Goal: Task Accomplishment & Management: Use online tool/utility

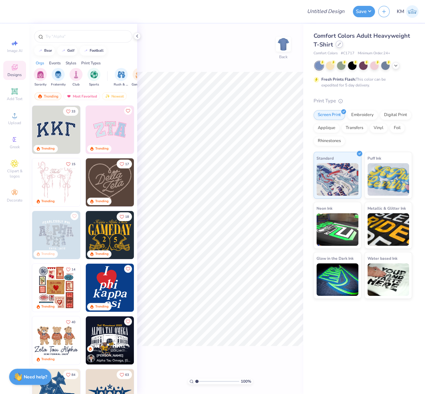
click at [339, 45] on icon at bounding box center [338, 44] width 3 height 3
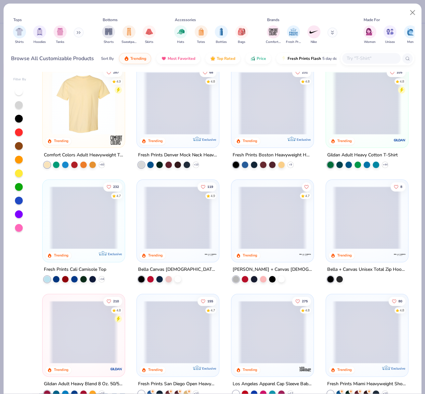
scroll to position [10, 0]
click at [110, 32] on img "filter for Shorts" at bounding box center [108, 30] width 7 height 7
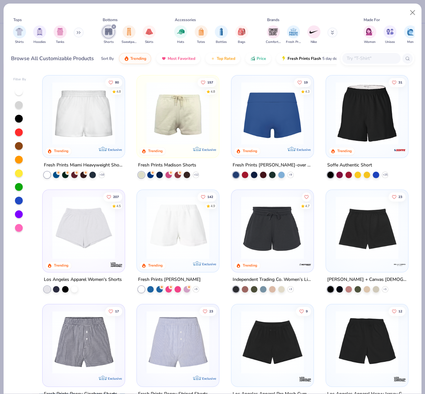
click at [280, 122] on img at bounding box center [272, 113] width 69 height 63
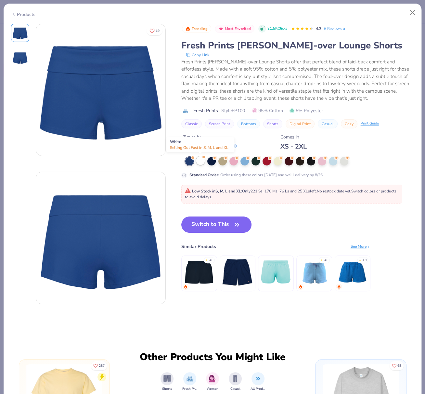
click at [200, 160] on div at bounding box center [200, 160] width 8 height 8
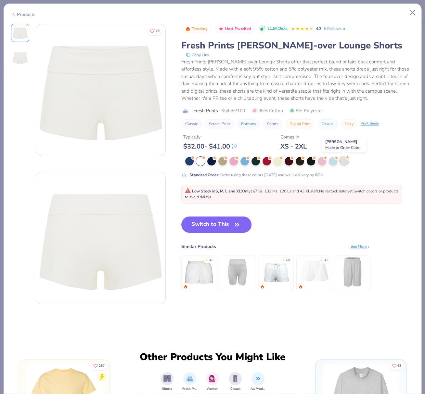
click at [345, 161] on div at bounding box center [344, 160] width 8 height 8
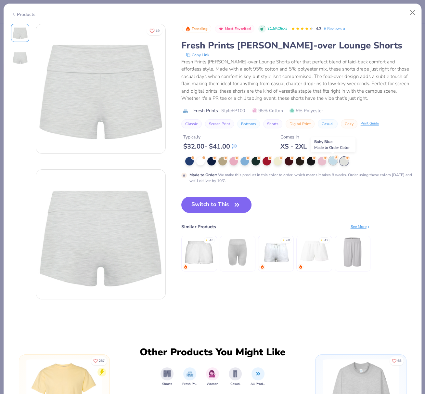
click at [334, 161] on div at bounding box center [333, 160] width 8 height 8
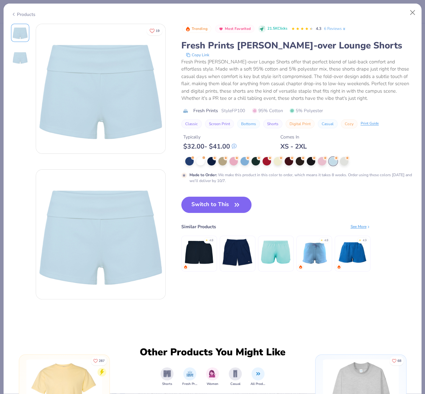
drag, startPoint x: 244, startPoint y: 161, endPoint x: 245, endPoint y: 167, distance: 5.6
click at [244, 161] on div at bounding box center [244, 161] width 8 height 8
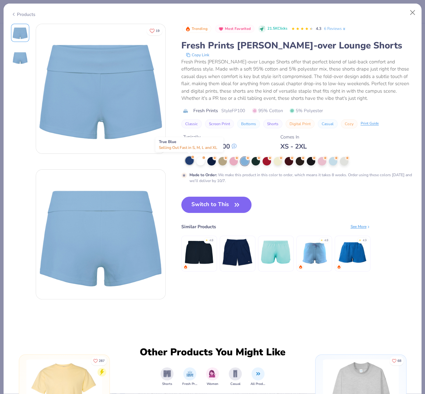
click at [190, 160] on div at bounding box center [189, 160] width 8 height 8
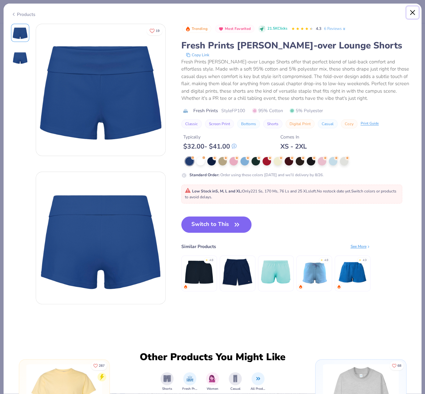
drag, startPoint x: 412, startPoint y: 12, endPoint x: 180, endPoint y: 10, distance: 232.6
click at [275, 16] on div "Products" at bounding box center [213, 12] width 418 height 17
drag, startPoint x: 29, startPoint y: 13, endPoint x: 89, endPoint y: 10, distance: 59.5
click at [29, 13] on div "Products" at bounding box center [23, 14] width 24 height 7
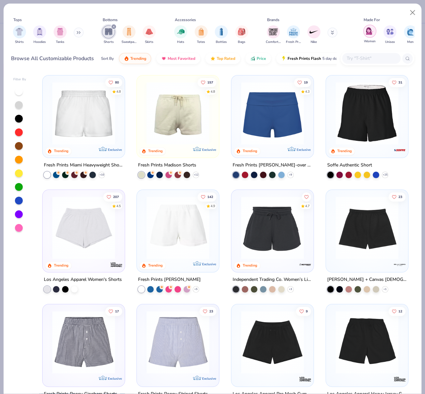
click at [393, 32] on div "filter for Unisex" at bounding box center [389, 31] width 13 height 13
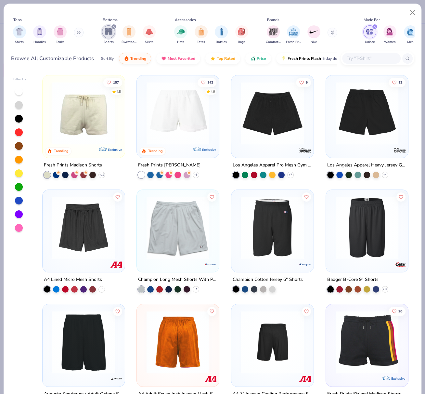
click at [280, 120] on img at bounding box center [272, 113] width 69 height 63
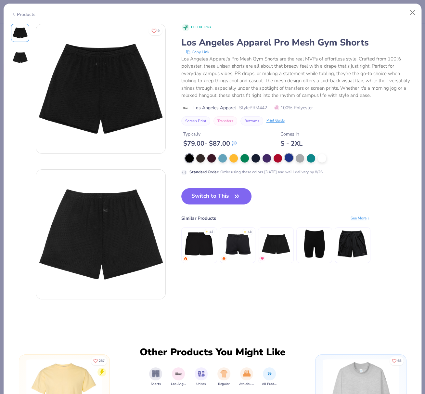
click at [287, 159] on div at bounding box center [289, 157] width 8 height 8
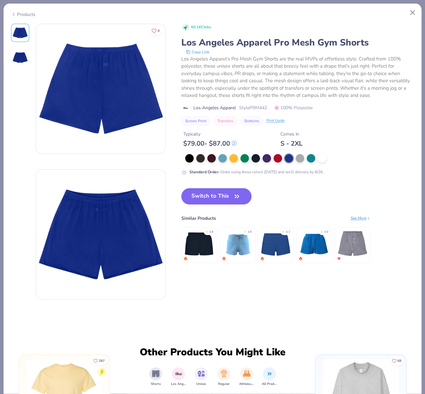
click at [25, 13] on div "Products" at bounding box center [23, 14] width 24 height 7
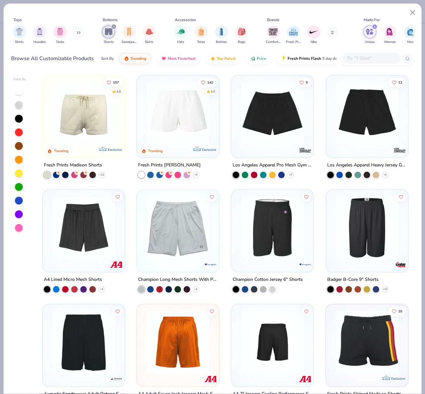
click at [108, 126] on img at bounding box center [83, 113] width 69 height 63
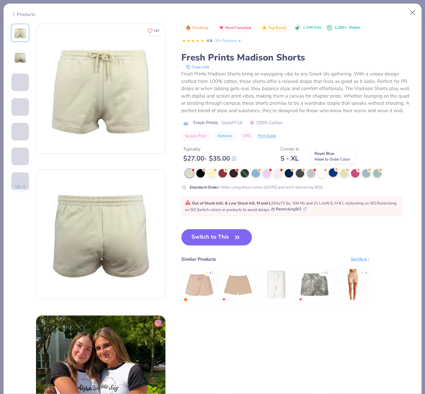
click at [333, 172] on div at bounding box center [333, 172] width 8 height 8
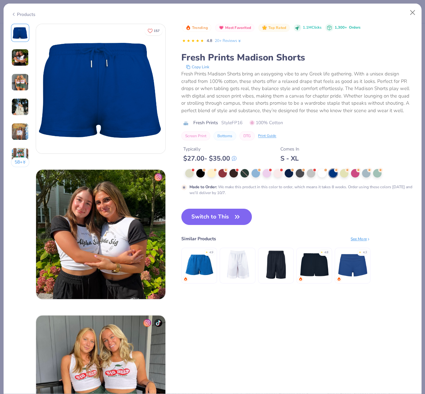
click at [208, 215] on button "Switch to This" at bounding box center [216, 217] width 70 height 16
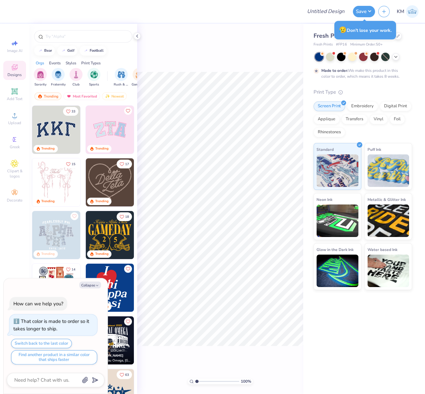
click at [416, 59] on div "Fresh Prints Madison Shorts Fresh Prints # FP16 Minimum Order: 50 + Made to ord…" at bounding box center [364, 157] width 122 height 266
drag, startPoint x: 312, startPoint y: 44, endPoint x: 349, endPoint y: 45, distance: 37.0
click at [345, 45] on div "Fresh Prints Madison Shorts Fresh Prints # FP16 Minimum Order: 50 + Made to ord…" at bounding box center [364, 157] width 122 height 266
copy div "Fresh Prints # FP16"
click at [14, 122] on span "Upload" at bounding box center [14, 122] width 13 height 5
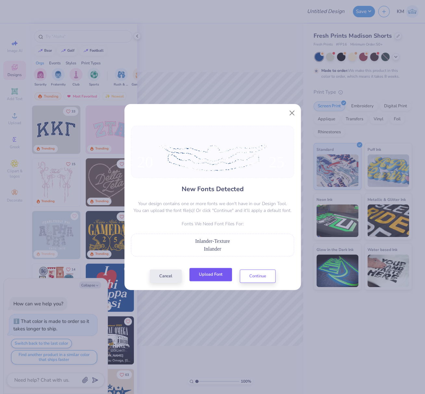
click at [209, 273] on button "Upload Font" at bounding box center [210, 274] width 43 height 13
click at [265, 277] on button "Continue" at bounding box center [258, 274] width 36 height 13
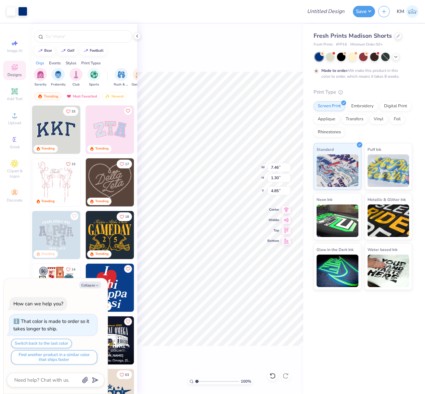
click at [138, 37] on icon at bounding box center [136, 35] width 5 height 5
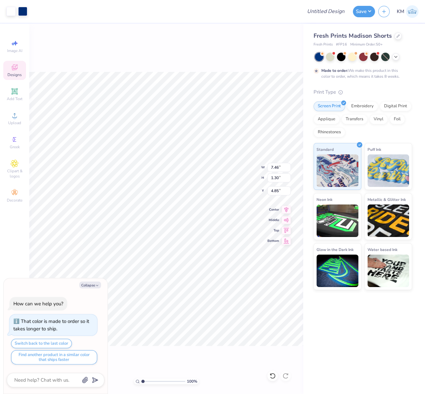
type textarea "x"
type input "4.26"
type input "0.74"
type input "5.41"
type textarea "x"
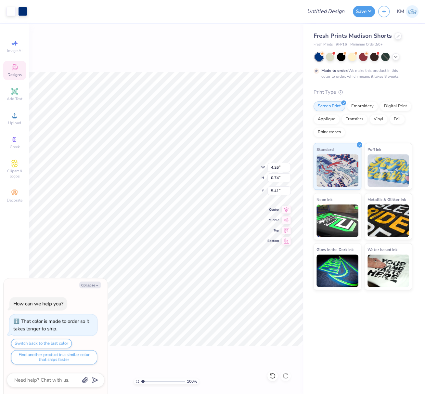
type input "7.33"
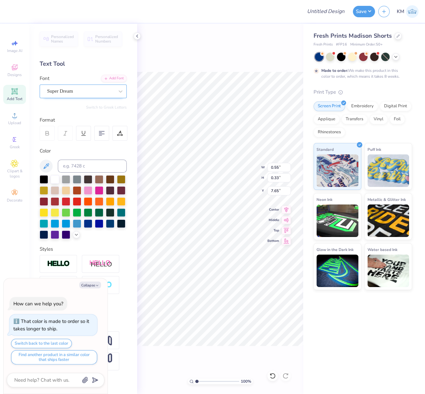
click at [56, 93] on div "Super Dream" at bounding box center [80, 91] width 68 height 10
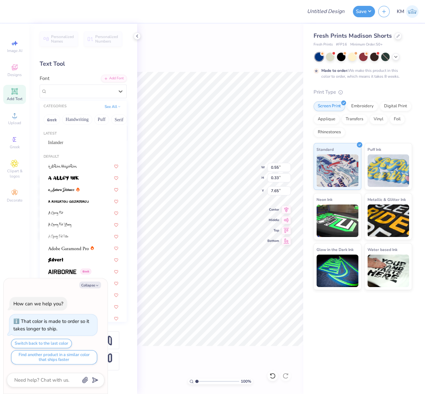
click at [63, 141] on span "Inlander" at bounding box center [55, 142] width 15 height 7
type textarea "x"
type input "0.57"
type input "7.67"
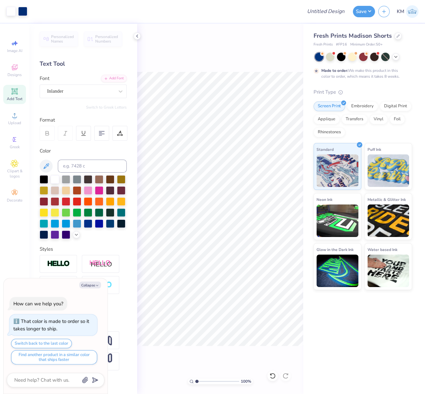
click at [140, 36] on div at bounding box center [136, 35] width 7 height 7
click at [67, 90] on div "Super Dream" at bounding box center [80, 91] width 68 height 10
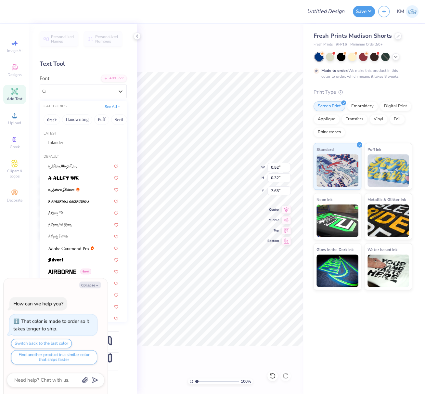
click at [63, 142] on span "Inlander" at bounding box center [55, 142] width 15 height 7
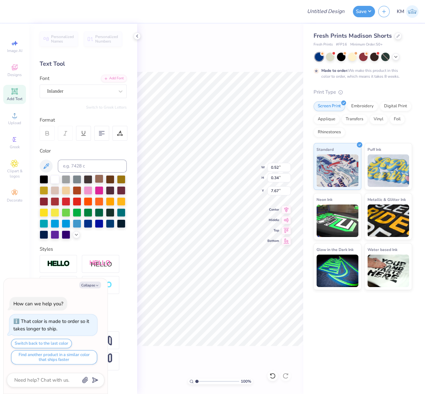
type textarea "x"
type input "0.34"
type input "7.67"
click at [136, 35] on icon at bounding box center [136, 35] width 5 height 5
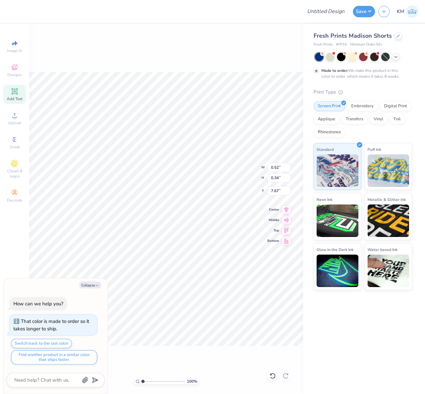
click at [15, 95] on icon at bounding box center [15, 91] width 8 height 8
type textarea "x"
type input "3.26"
type input "0.94"
type input "5.03"
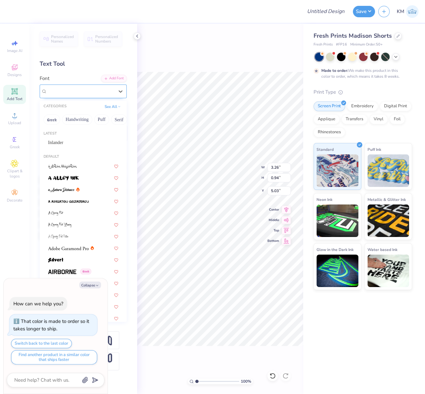
click at [64, 90] on div "Super Dream" at bounding box center [80, 91] width 68 height 10
click at [63, 145] on span "Inlander" at bounding box center [55, 142] width 15 height 7
type textarea "x"
type input "3.66"
type input "0.95"
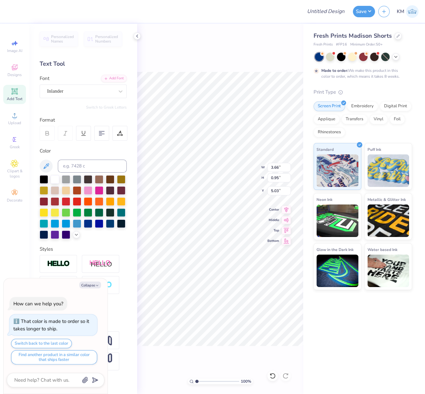
scroll to position [6, 1]
type textarea "x"
type textarea "S"
type textarea "x"
type textarea "SWI"
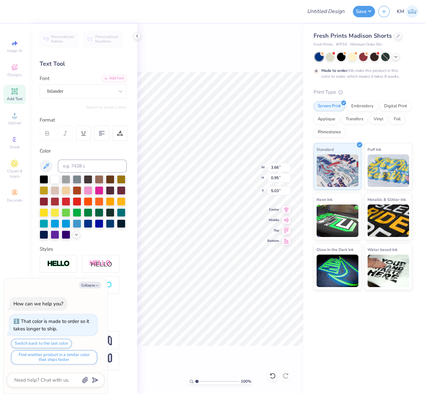
type textarea "x"
type textarea "SWIM"
type textarea "x"
type textarea "SWIMM"
type textarea "x"
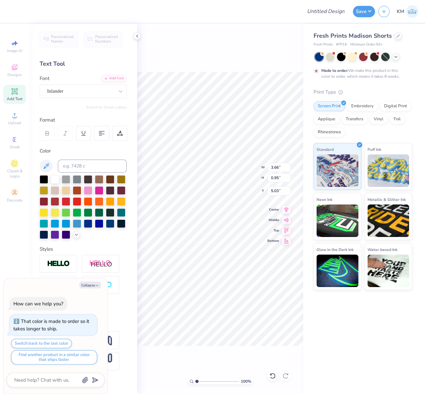
type textarea "SWIMMIN"
type textarea "x"
type textarea "SWIMMING"
click at [240, 165] on div "100 % W 3.66 3.66 " H 0.95 0.95 " Y 5.03 5.03 " Center Middle Top Bottom" at bounding box center [220, 209] width 166 height 370
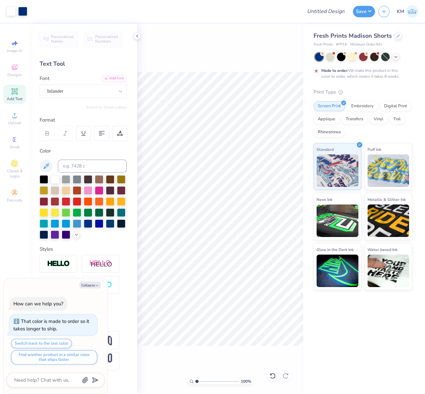
click at [309, 292] on div "Art colors Design Title Save KM Image AI Designs Add Text Upload Greek Clipart …" at bounding box center [212, 197] width 425 height 394
click at [304, 283] on div "Art colors Design Title Save KM Image AI Designs Add Text Upload Greek Clipart …" at bounding box center [212, 197] width 425 height 394
click at [89, 286] on button "Collapse" at bounding box center [90, 284] width 22 height 7
type textarea "x"
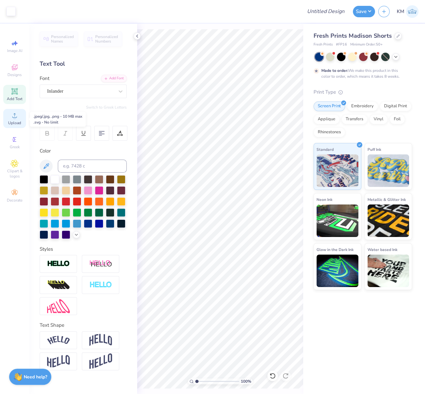
click at [16, 120] on div "Upload" at bounding box center [14, 118] width 23 height 19
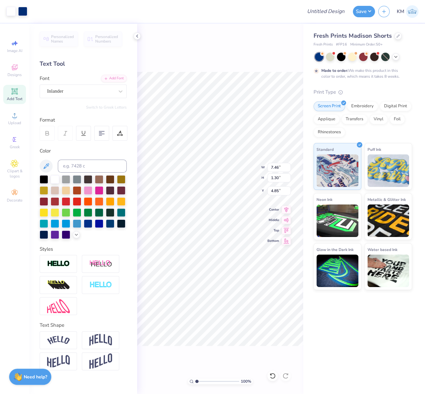
type input "5.23"
type input "0.91"
type input "7.64"
type input "3.69"
type input "0.64"
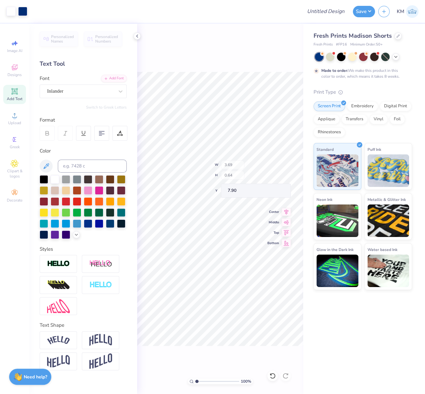
type input "7.98"
click at [71, 90] on div "Super Dream" at bounding box center [80, 91] width 68 height 10
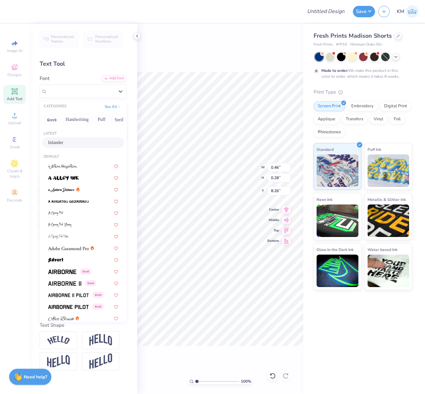
click at [77, 145] on div "Inlander" at bounding box center [83, 142] width 70 height 7
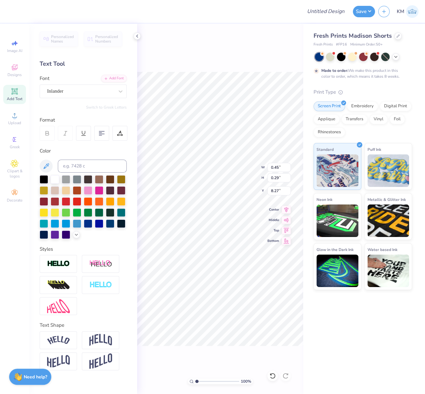
type input "0.45"
type input "0.29"
type input "8.27"
click at [87, 90] on div "Super Dream" at bounding box center [80, 91] width 68 height 10
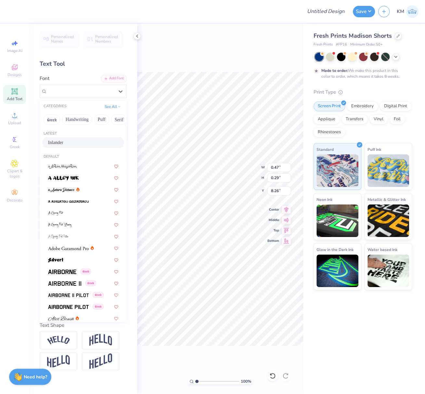
click at [79, 145] on div "Inlander" at bounding box center [83, 142] width 70 height 7
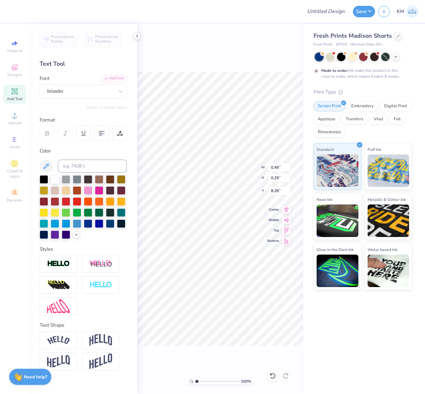
type input "0.49"
type input "8.28"
type input "3.70"
type input "8.27"
type input "7.45"
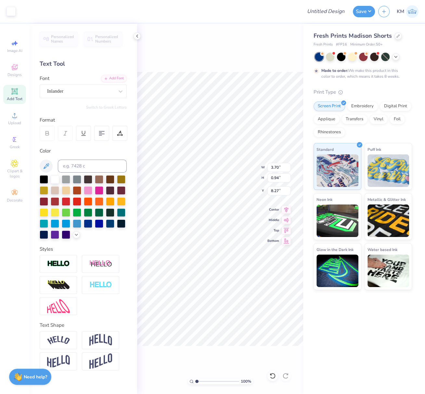
type input "0.94"
type input "5.03"
click at [257, 166] on div "100 % W 7.45 7.45 " H 0.94 0.94 " Y 5.03 5.03 " Center Middle Top Bottom" at bounding box center [220, 209] width 166 height 370
drag, startPoint x: 277, startPoint y: 168, endPoint x: 267, endPoint y: 167, distance: 10.1
click at [267, 167] on input "7.45" at bounding box center [278, 167] width 23 height 9
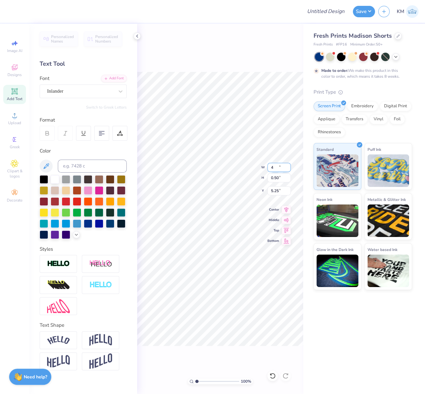
type input "4.00"
type input "0.50"
click at [137, 36] on icon at bounding box center [136, 35] width 5 height 5
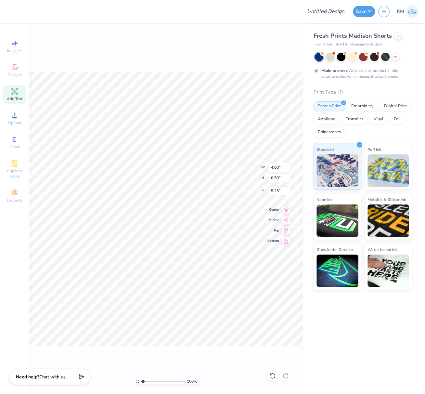
type input "5.88"
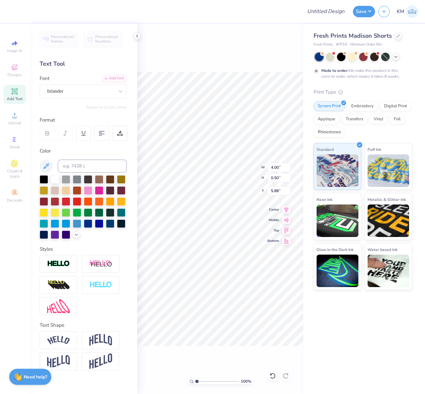
click at [63, 339] on img at bounding box center [58, 340] width 23 height 9
type input "4.57"
type input "1.05"
type input "5.61"
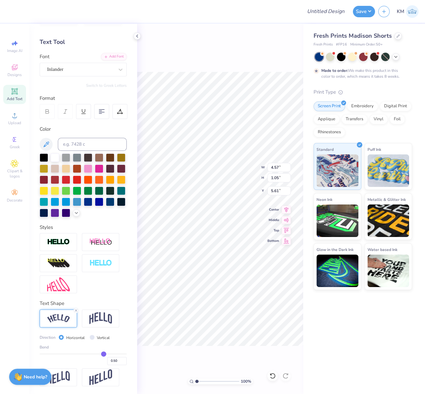
scroll to position [30, 0]
click at [109, 363] on input "0.50" at bounding box center [116, 361] width 19 height 8
type input "0.40"
type input "0.4"
type input "4.45"
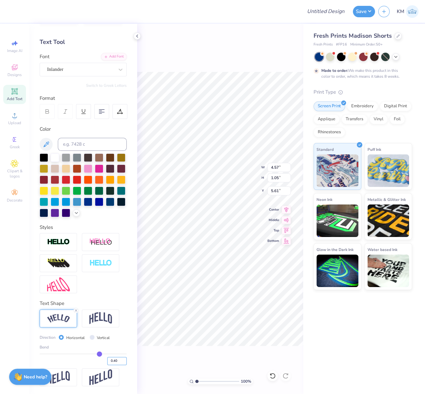
type input "0.85"
type input "5.71"
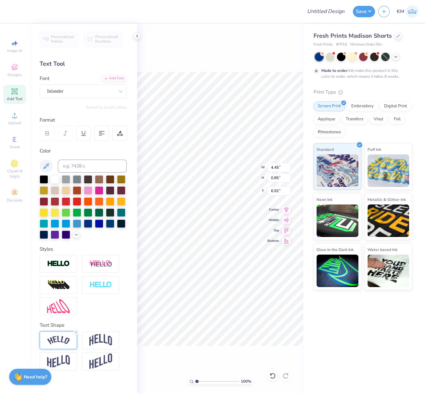
scroll to position [0, 0]
type input "8.83"
type textarea "CLUB"
click at [63, 337] on img at bounding box center [58, 340] width 23 height 9
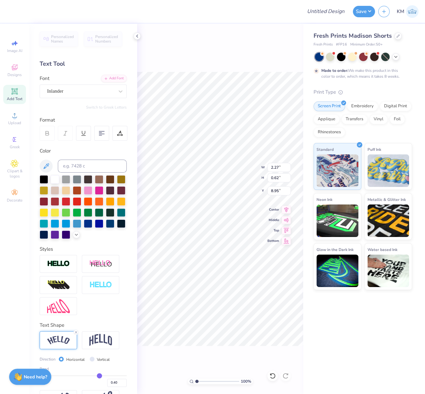
scroll to position [32, 0]
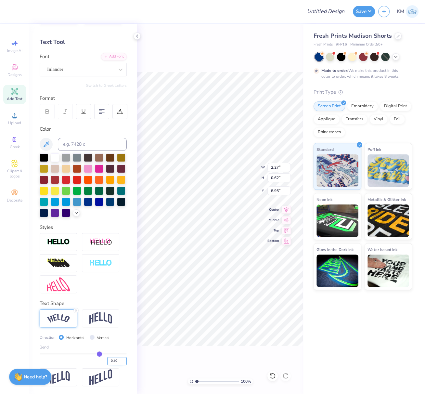
click at [107, 360] on input "0.40" at bounding box center [116, 361] width 19 height 8
type input "-0.40"
type input "-0.4"
type input "2.30"
type input "0.61"
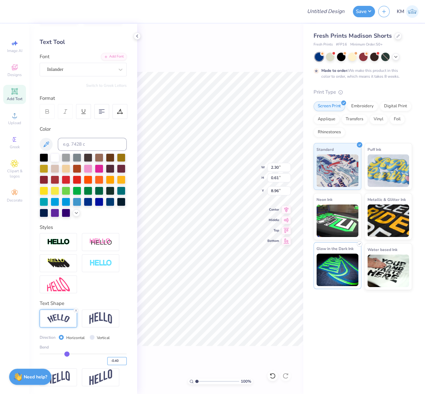
type input "8.96"
click at [138, 35] on icon at bounding box center [136, 35] width 5 height 5
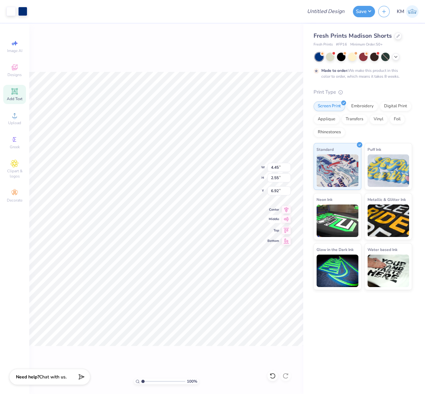
click at [287, 209] on icon at bounding box center [286, 210] width 9 height 8
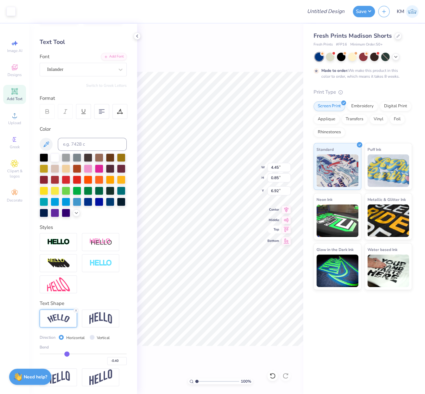
scroll to position [0, 0]
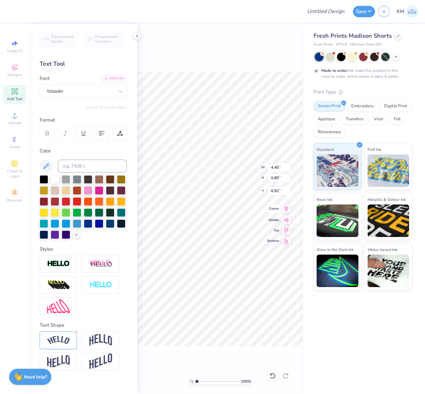
click at [288, 208] on icon at bounding box center [286, 209] width 4 height 6
click at [286, 208] on icon at bounding box center [286, 209] width 4 height 6
drag, startPoint x: 198, startPoint y: 381, endPoint x: 205, endPoint y: 382, distance: 6.9
click at [202, 382] on input "range" at bounding box center [217, 381] width 44 height 6
type input "2.08"
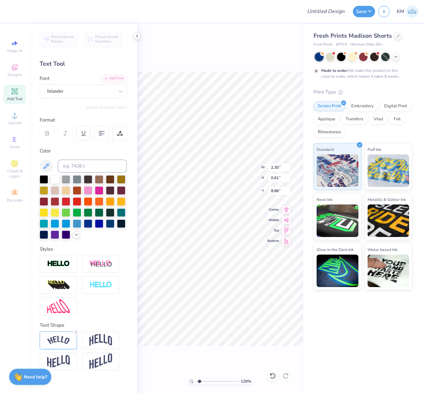
click at [201, 382] on input "range" at bounding box center [217, 381] width 44 height 6
type input "0.45"
type input "0.29"
type input "8.18"
type input "2.30"
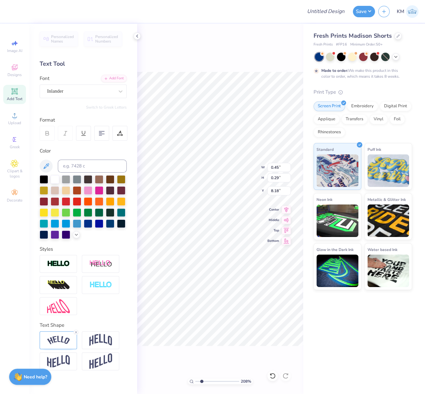
type input "0.61"
type input "8.86"
click at [287, 206] on icon at bounding box center [286, 209] width 4 height 6
type input "2.67"
type input "0.64"
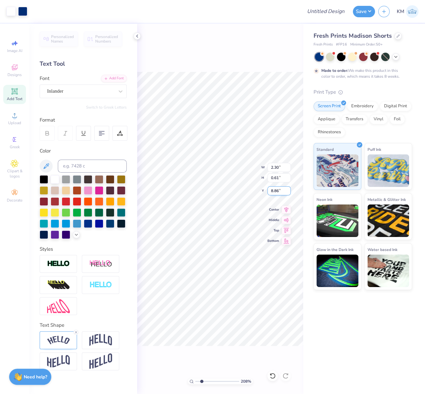
type input "8.00"
drag, startPoint x: 270, startPoint y: 166, endPoint x: 270, endPoint y: 205, distance: 39.0
click at [278, 167] on input "2.67" at bounding box center [278, 167] width 23 height 9
type input "3.00"
type input "0.72"
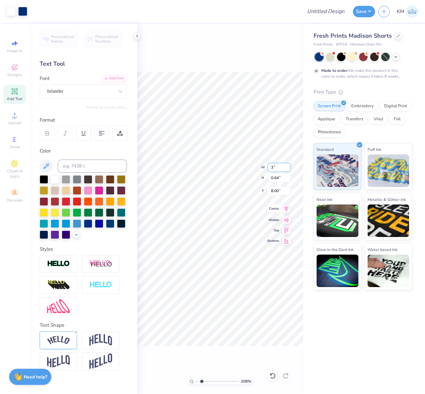
type input "7.96"
type input "3.02"
drag, startPoint x: 193, startPoint y: 381, endPoint x: 197, endPoint y: 383, distance: 4.4
click at [193, 380] on div "100 %" at bounding box center [220, 381] width 65 height 6
drag, startPoint x: 188, startPoint y: 381, endPoint x: 171, endPoint y: 379, distance: 18.0
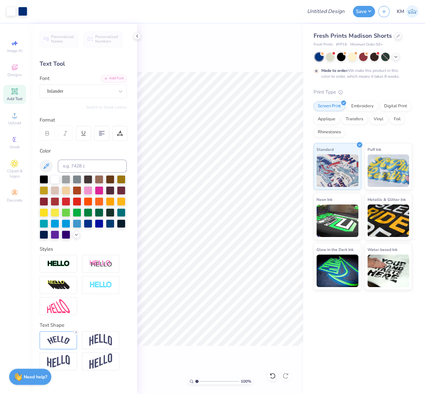
click at [173, 379] on div "100 %" at bounding box center [220, 209] width 166 height 370
type input "1"
click at [319, 311] on div "Art colors Design Title Save KM Image AI Designs Add Text Upload Greek Clipart …" at bounding box center [212, 197] width 425 height 394
click at [140, 36] on div "Art colors Design Title Save KM Image AI Designs Add Text Upload Greek Clipart …" at bounding box center [212, 197] width 425 height 394
click at [137, 36] on icon at bounding box center [136, 35] width 5 height 5
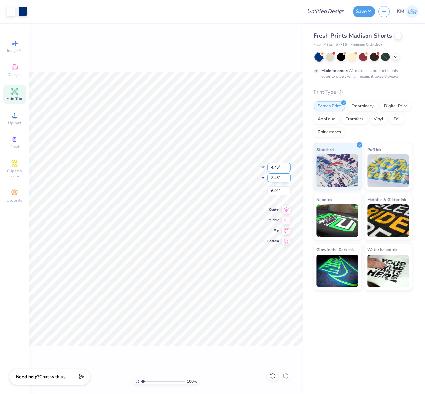
drag, startPoint x: 270, startPoint y: 166, endPoint x: 274, endPoint y: 180, distance: 15.0
click at [278, 167] on input "4.45" at bounding box center [278, 167] width 23 height 9
type input "4.50"
type input "2.47"
drag, startPoint x: 278, startPoint y: 191, endPoint x: 269, endPoint y: 191, distance: 8.8
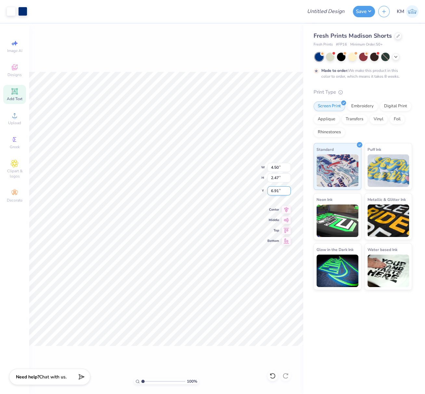
click at [270, 190] on input "6.91" at bounding box center [278, 190] width 23 height 9
type input "7.00"
click at [329, 13] on input "Design Title" at bounding box center [334, 11] width 32 height 13
paste input "FPS239316"
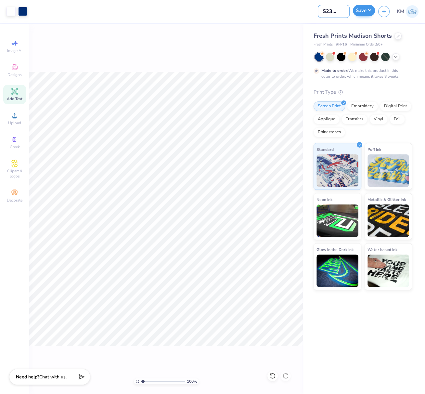
type input "FPS239316"
click at [368, 10] on button "Save" at bounding box center [364, 10] width 22 height 11
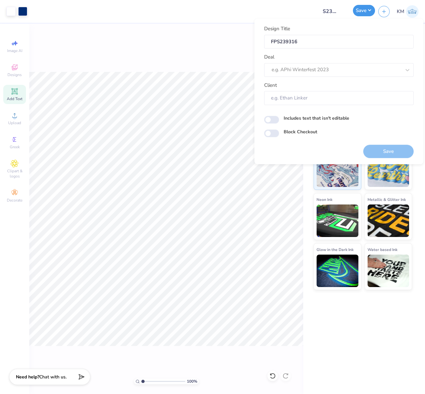
scroll to position [0, 0]
click at [325, 69] on div at bounding box center [336, 69] width 129 height 9
click at [296, 70] on input "design too, gall" at bounding box center [289, 69] width 34 height 7
click at [311, 85] on div "Design Tool Gallery" at bounding box center [339, 87] width 144 height 11
type input "design tool gall"
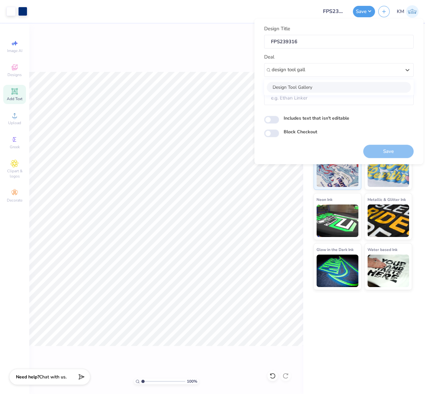
type input "Design Tool Gallery User"
click at [397, 149] on button "Save" at bounding box center [388, 151] width 50 height 13
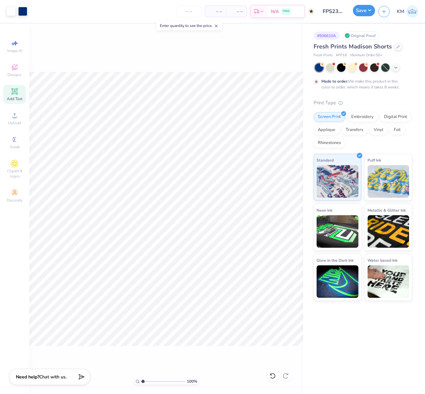
click at [369, 9] on button "Save" at bounding box center [364, 10] width 22 height 11
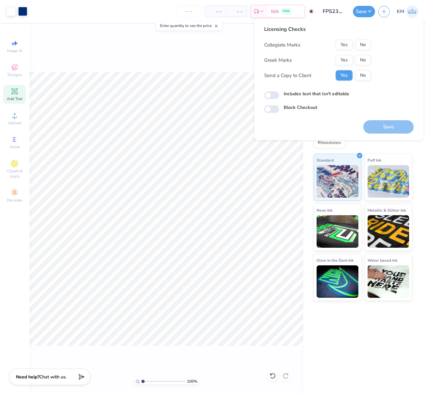
click at [330, 7] on input "FPS239316" at bounding box center [334, 11] width 32 height 13
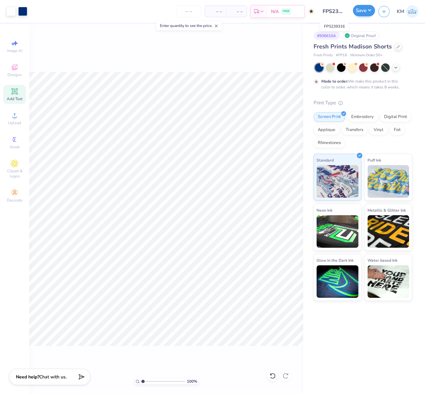
scroll to position [0, 6]
drag, startPoint x: 324, startPoint y: 11, endPoint x: 353, endPoint y: 13, distance: 28.7
click at [354, 13] on div "Art colors – – Per Item – – Total Est. Delivery N/A FREE Design Title FPS239316…" at bounding box center [212, 11] width 425 height 23
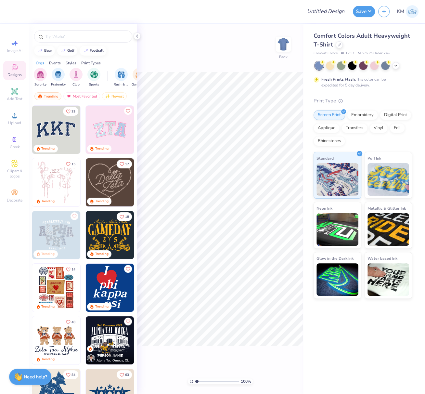
click at [216, 63] on div "100 % Back" at bounding box center [220, 209] width 166 height 370
click at [339, 45] on icon at bounding box center [338, 44] width 3 height 3
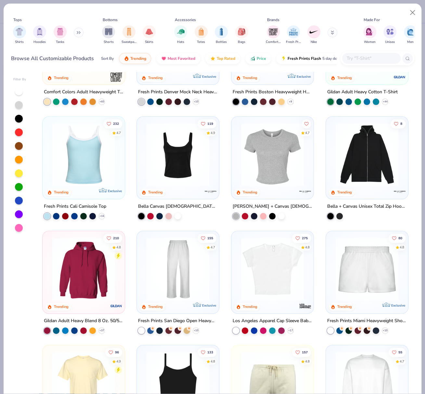
scroll to position [72, 0]
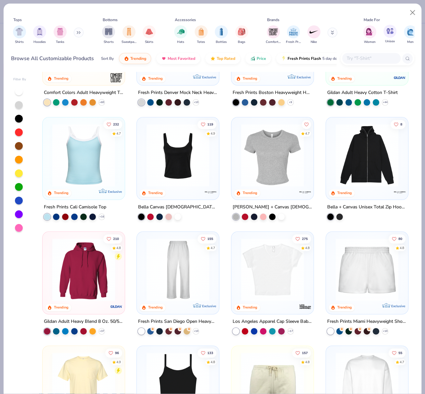
drag, startPoint x: 407, startPoint y: 32, endPoint x: 406, endPoint y: 37, distance: 5.0
click at [407, 32] on img "filter for Men" at bounding box center [410, 31] width 7 height 7
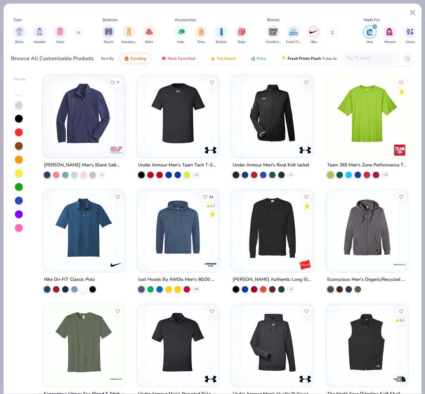
drag, startPoint x: 414, startPoint y: 103, endPoint x: 414, endPoint y: 151, distance: 48.7
click at [414, 152] on div "Filter By 7 Vineyard Vines Men's Blank Saltwater Quarter-Zip + 1 Under Armour M…" at bounding box center [213, 231] width 418 height 323
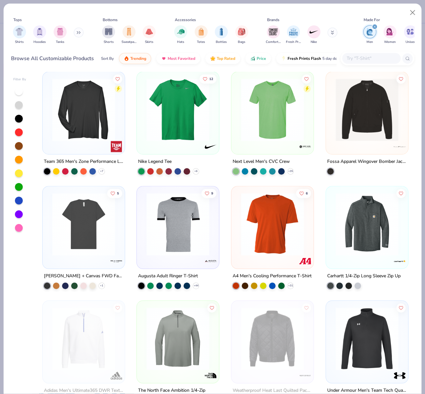
scroll to position [347, 0]
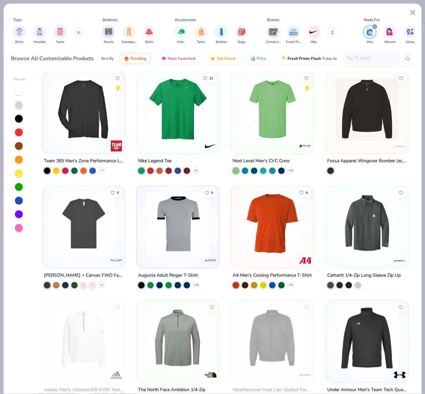
click at [170, 245] on img at bounding box center [177, 223] width 69 height 63
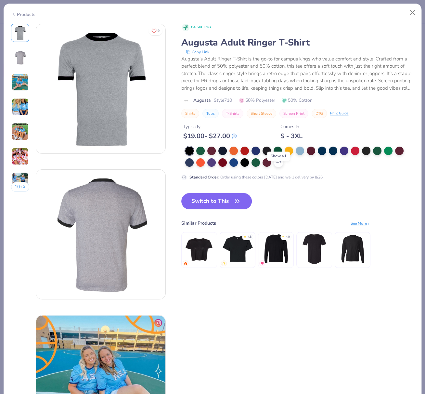
drag, startPoint x: 279, startPoint y: 170, endPoint x: 282, endPoint y: 172, distance: 4.1
click at [0, 0] on icon at bounding box center [0, 0] width 0 height 0
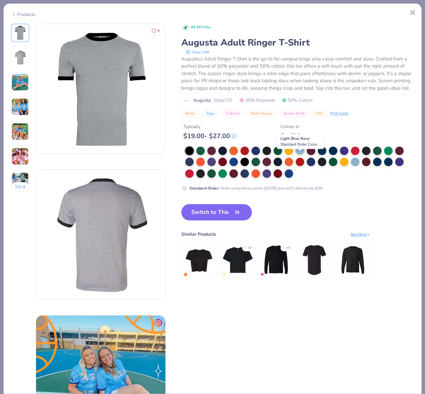
click at [299, 154] on div at bounding box center [300, 150] width 8 height 8
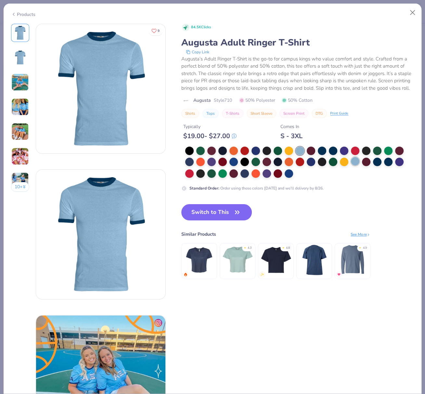
click at [354, 165] on div at bounding box center [355, 161] width 8 height 8
click at [300, 154] on div at bounding box center [300, 150] width 8 height 8
click at [26, 13] on div "Products" at bounding box center [23, 14] width 24 height 7
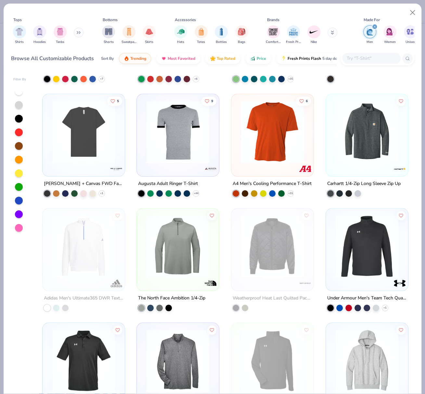
scroll to position [438, 0]
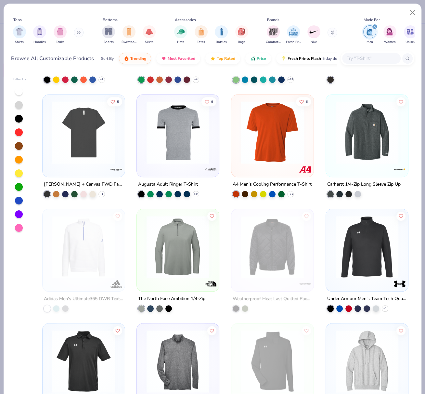
click at [192, 143] on img at bounding box center [177, 132] width 69 height 63
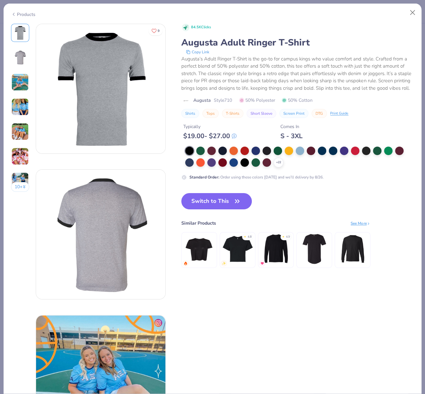
click at [360, 226] on div "See More" at bounding box center [360, 223] width 20 height 6
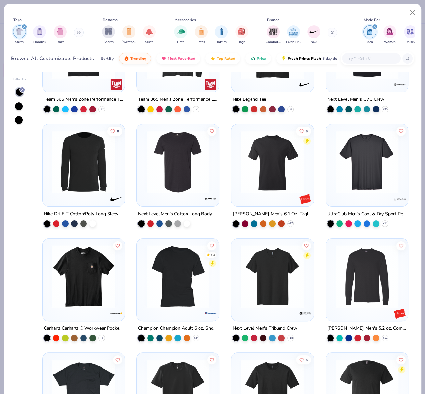
scroll to position [138, 0]
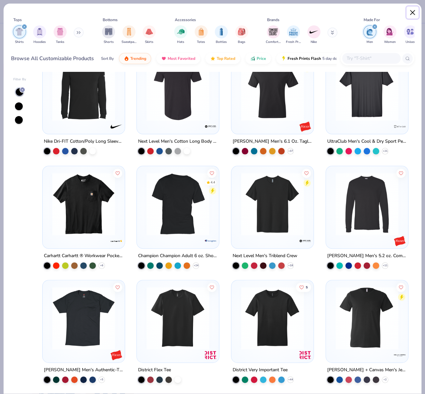
click at [414, 12] on button "Close" at bounding box center [412, 12] width 12 height 12
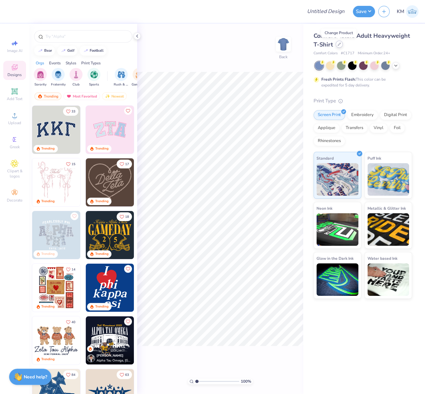
click at [339, 45] on icon at bounding box center [338, 44] width 3 height 3
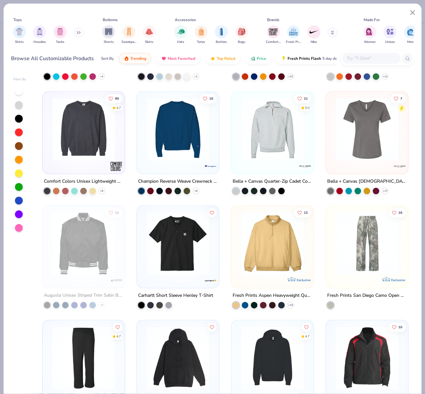
scroll to position [2951, 0]
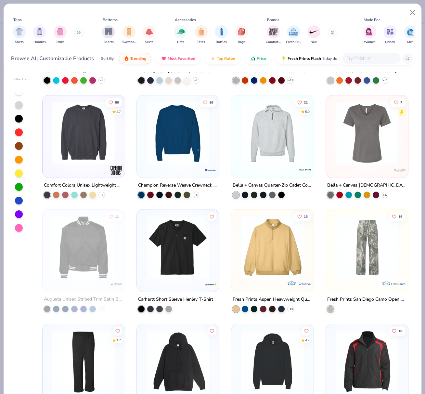
click at [95, 140] on img at bounding box center [83, 133] width 69 height 63
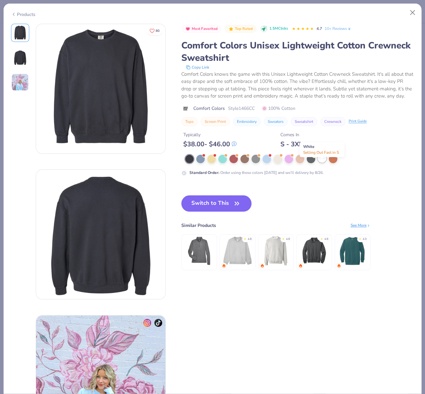
click at [324, 157] on span at bounding box center [326, 155] width 4 height 4
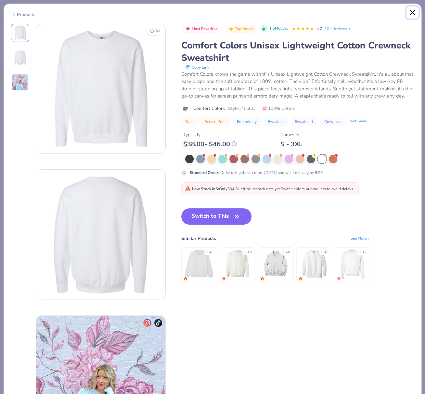
drag, startPoint x: 415, startPoint y: 11, endPoint x: 411, endPoint y: 11, distance: 4.2
click at [415, 11] on button "Close" at bounding box center [412, 12] width 12 height 12
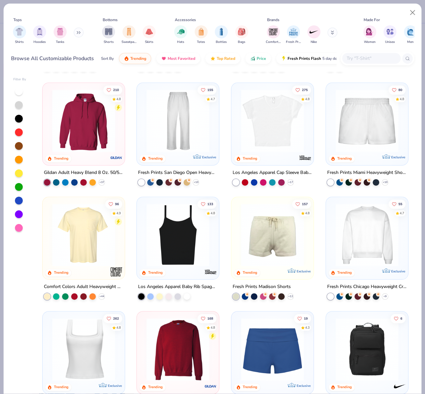
scroll to position [239, 0]
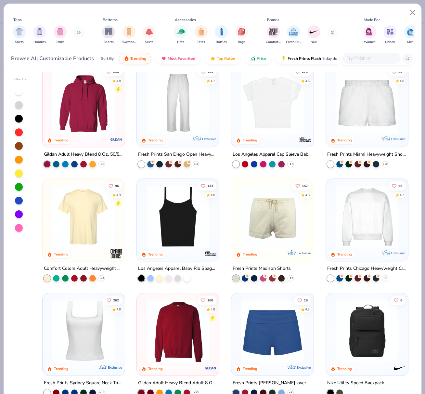
click at [362, 207] on img at bounding box center [366, 216] width 69 height 63
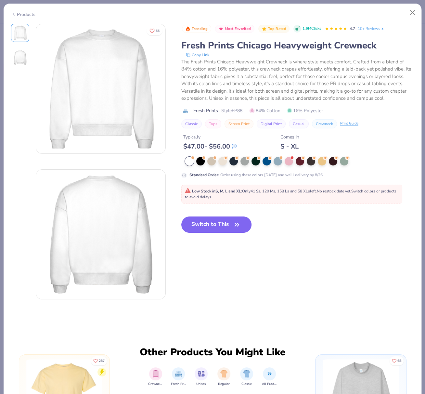
click at [214, 223] on button "Switch to This" at bounding box center [216, 224] width 70 height 16
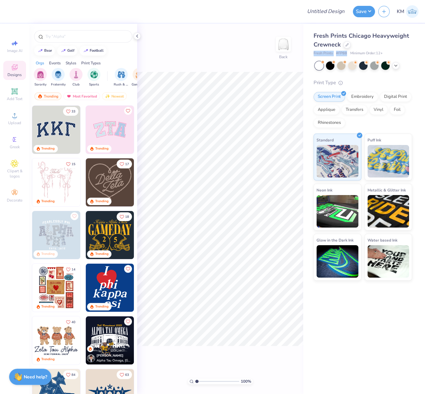
drag, startPoint x: 312, startPoint y: 54, endPoint x: 348, endPoint y: 55, distance: 35.1
click at [348, 55] on div "Fresh Prints Chicago Heavyweight Crewneck Fresh Prints # FP88 Minimum Order: 12…" at bounding box center [364, 152] width 122 height 257
copy div "Fresh Prints # FP88"
click at [14, 118] on circle at bounding box center [15, 118] width 4 height 4
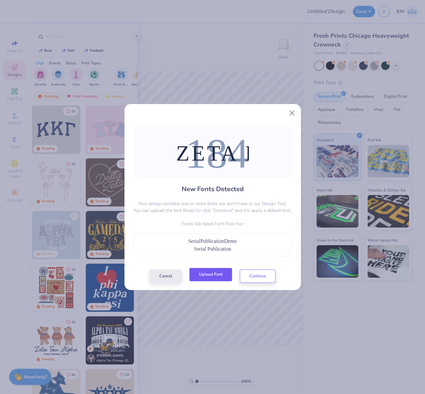
click at [200, 273] on button "Upload Font" at bounding box center [210, 274] width 43 height 13
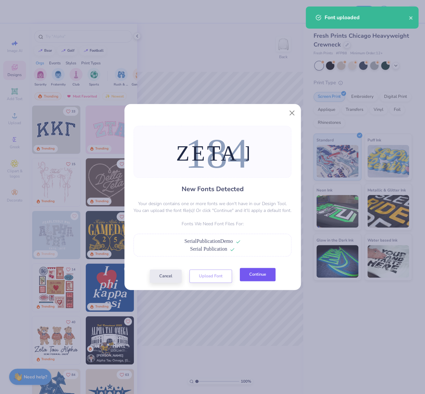
click at [261, 276] on button "Continue" at bounding box center [258, 274] width 36 height 13
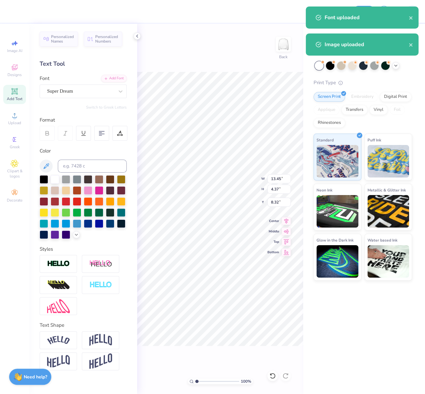
click at [78, 92] on div "Super Dream" at bounding box center [80, 91] width 68 height 10
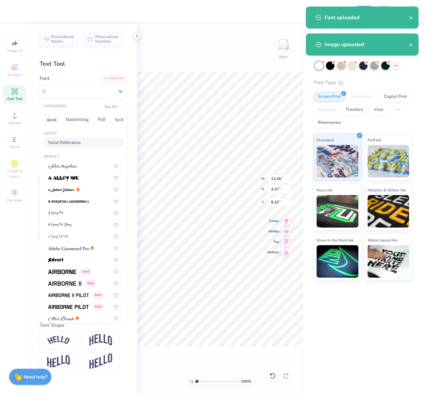
click at [70, 140] on span "Serial Publication" at bounding box center [64, 142] width 32 height 7
type input "7.94"
type input "4.79"
type input "8.56"
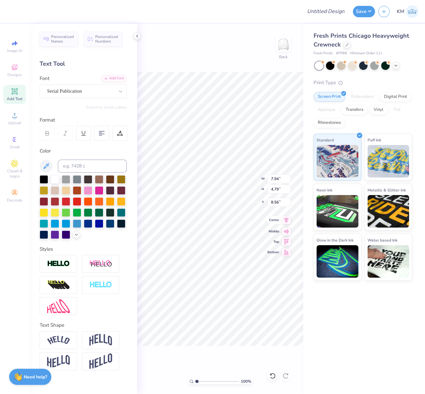
click at [286, 221] on icon at bounding box center [286, 220] width 9 height 8
type input "15.00"
type input "2.34"
type input "9.34"
click at [79, 91] on div "Super Dream" at bounding box center [80, 91] width 68 height 10
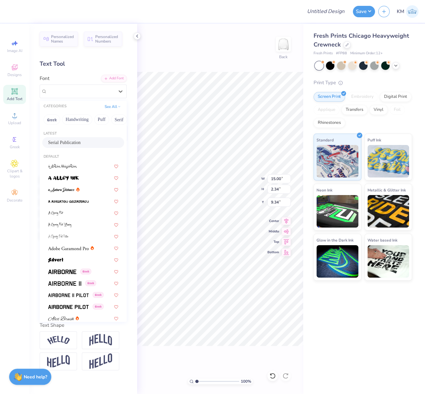
click at [63, 141] on span "Serial Publication" at bounding box center [64, 142] width 32 height 7
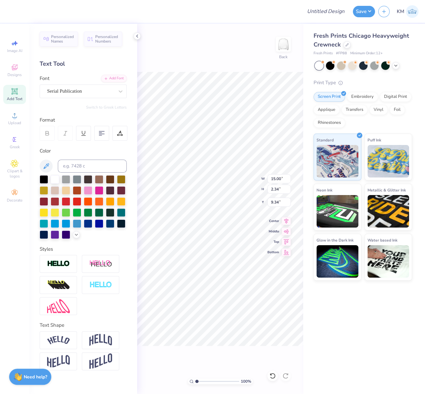
type input "10.63"
type input "2.46"
type input "9.51"
click at [288, 221] on icon at bounding box center [286, 220] width 9 height 8
click at [116, 132] on div at bounding box center [119, 133] width 15 height 15
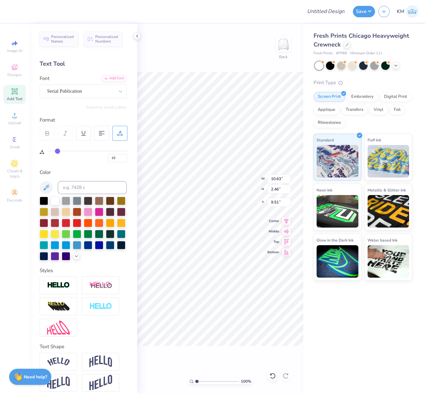
click at [119, 133] on icon at bounding box center [120, 133] width 6 height 6
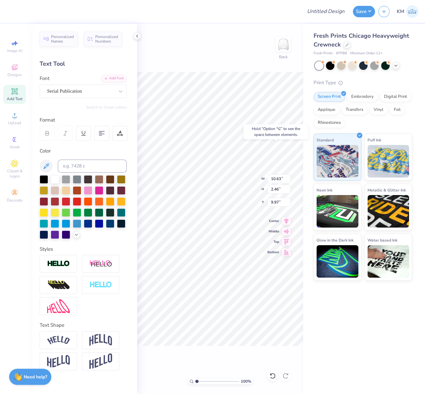
type input "9.97"
drag, startPoint x: 287, startPoint y: 219, endPoint x: 269, endPoint y: 219, distance: 18.9
click at [287, 220] on icon at bounding box center [286, 220] width 9 height 8
type input "10.63"
type input "2.46"
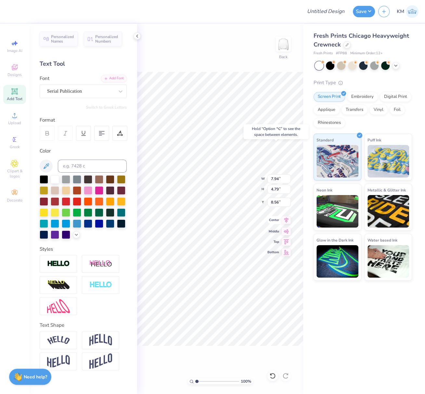
type input "9.97"
click at [286, 218] on icon at bounding box center [286, 220] width 9 height 8
type input "4.79"
type input "8.56"
drag, startPoint x: 271, startPoint y: 177, endPoint x: 286, endPoint y: 180, distance: 14.9
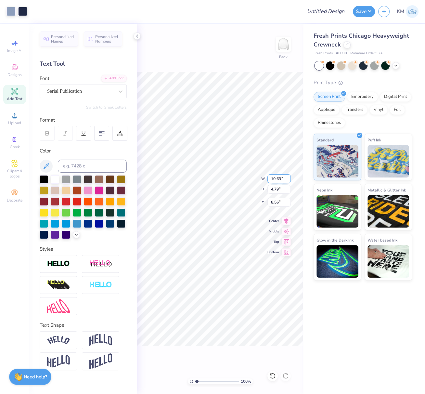
click at [286, 180] on input "10.63" at bounding box center [278, 178] width 23 height 9
type input "11.00"
type input "4.96"
drag, startPoint x: 281, startPoint y: 202, endPoint x: 267, endPoint y: 204, distance: 13.8
click at [269, 202] on input "8.47" at bounding box center [278, 201] width 23 height 9
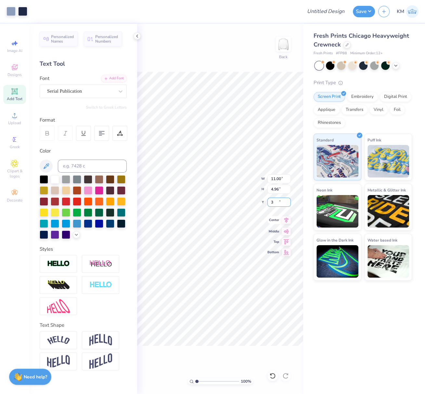
type input "3.00"
click at [288, 220] on icon at bounding box center [286, 220] width 9 height 8
click at [328, 13] on input "Design Title" at bounding box center [334, 11] width 32 height 13
paste input "FPS239341"
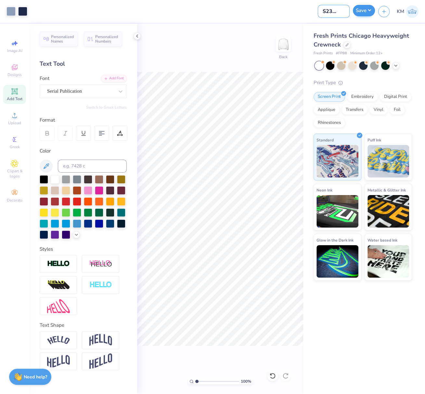
type input "FPS239341"
click at [364, 10] on button "Save" at bounding box center [364, 10] width 22 height 11
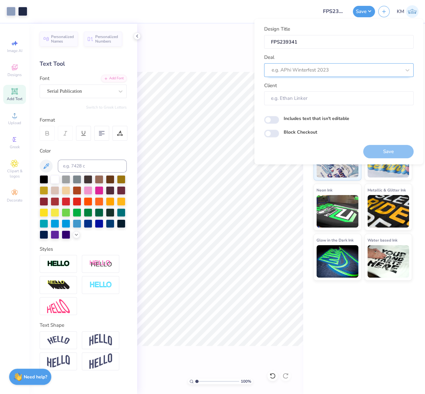
click at [309, 69] on div at bounding box center [336, 70] width 129 height 9
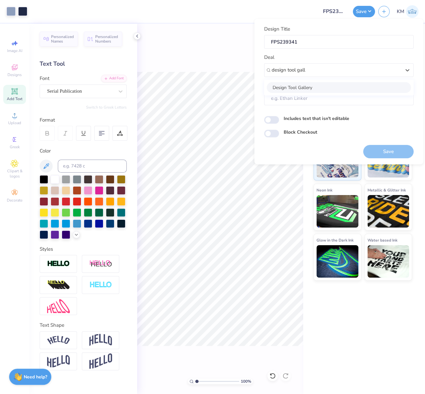
drag, startPoint x: 320, startPoint y: 86, endPoint x: 334, endPoint y: 94, distance: 16.4
click at [320, 86] on div "Design Tool Gallery" at bounding box center [339, 87] width 144 height 11
type input "design tool gall"
type input "Design Tool Gallery User"
click at [377, 148] on button "Save" at bounding box center [388, 151] width 50 height 13
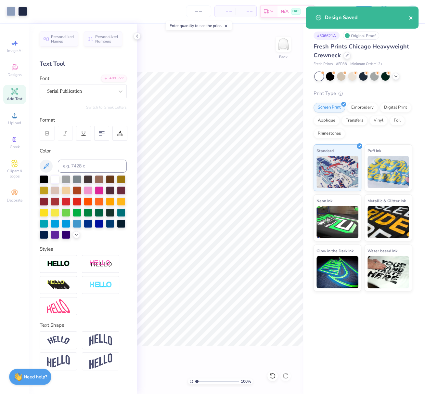
click at [412, 17] on icon "close" at bounding box center [411, 17] width 5 height 5
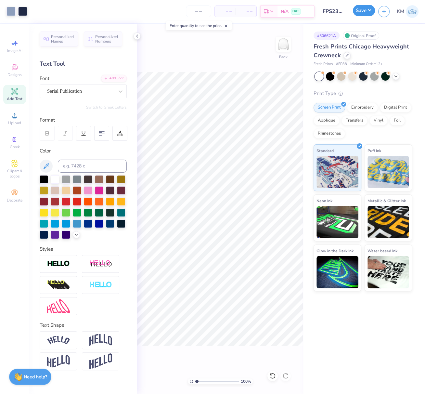
click at [371, 11] on button "Save" at bounding box center [364, 10] width 22 height 11
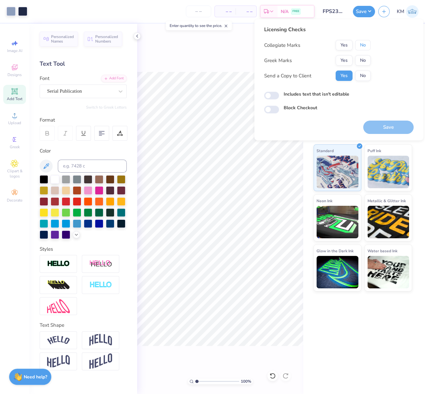
drag, startPoint x: 364, startPoint y: 44, endPoint x: 357, endPoint y: 54, distance: 11.7
click at [364, 44] on button "No" at bounding box center [363, 45] width 16 height 10
click at [346, 57] on button "Yes" at bounding box center [344, 60] width 17 height 10
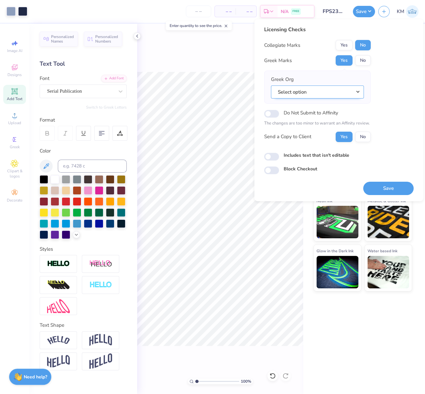
drag, startPoint x: 358, startPoint y: 91, endPoint x: 360, endPoint y: 97, distance: 6.6
click at [358, 91] on button "Select option" at bounding box center [317, 91] width 93 height 13
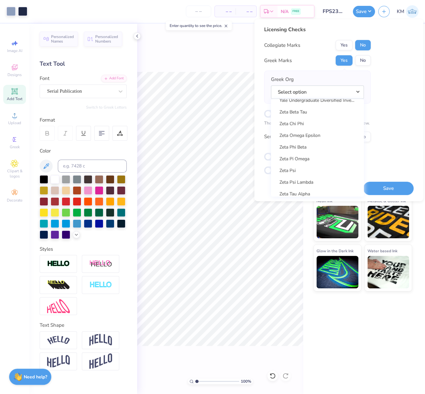
scroll to position [5066, 0]
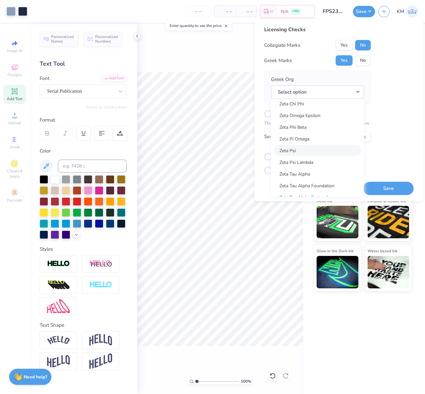
click at [313, 145] on link "Zeta Psi" at bounding box center [317, 150] width 88 height 11
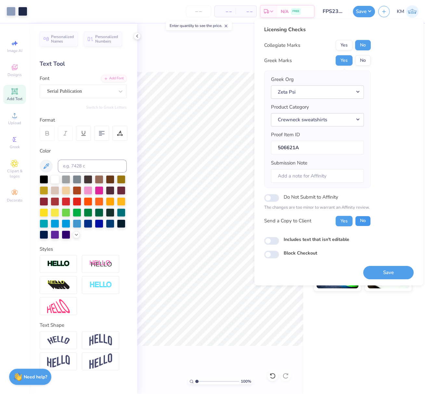
click at [361, 216] on button "No" at bounding box center [363, 220] width 16 height 10
drag, startPoint x: 384, startPoint y: 271, endPoint x: 118, endPoint y: 0, distance: 379.7
click at [384, 271] on button "Save" at bounding box center [388, 271] width 50 height 13
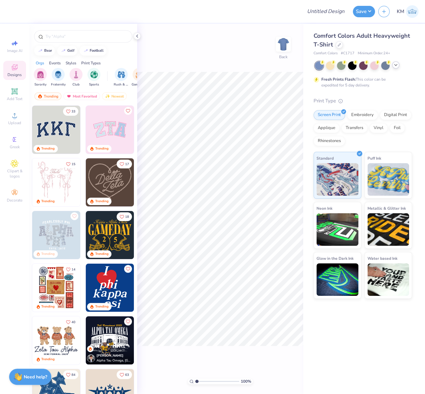
click at [400, 64] on div at bounding box center [363, 65] width 97 height 8
click at [398, 64] on icon at bounding box center [395, 64] width 5 height 5
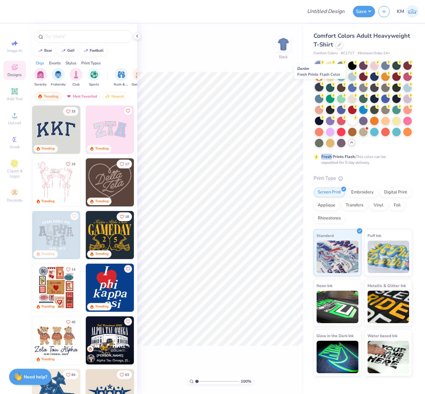
click at [318, 86] on div at bounding box center [319, 87] width 8 height 8
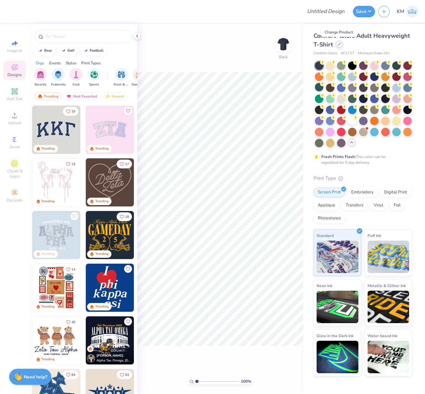
click at [338, 44] on icon at bounding box center [339, 44] width 3 height 3
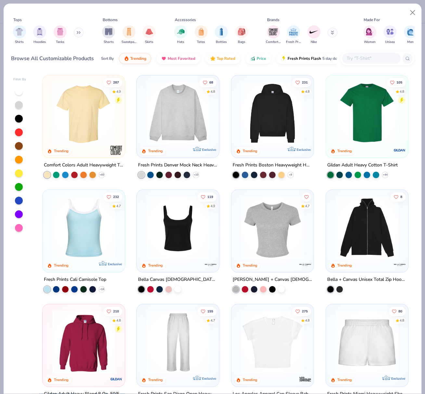
click at [93, 130] on img at bounding box center [83, 113] width 69 height 63
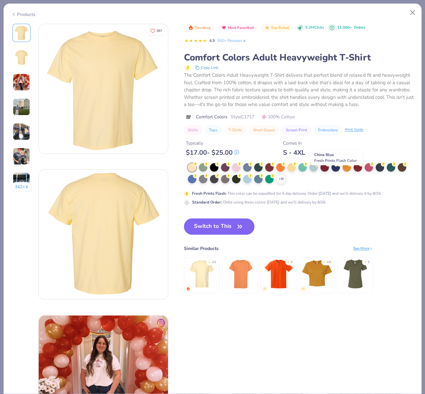
drag, startPoint x: 336, startPoint y: 173, endPoint x: 335, endPoint y: 179, distance: 5.9
click at [336, 172] on div at bounding box center [335, 167] width 8 height 8
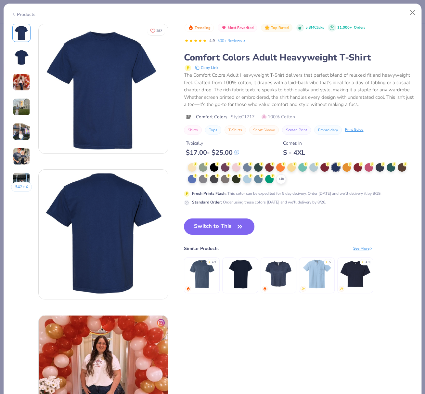
drag, startPoint x: 207, startPoint y: 237, endPoint x: 218, endPoint y: 72, distance: 165.4
click at [207, 235] on button "Switch to This" at bounding box center [219, 226] width 70 height 16
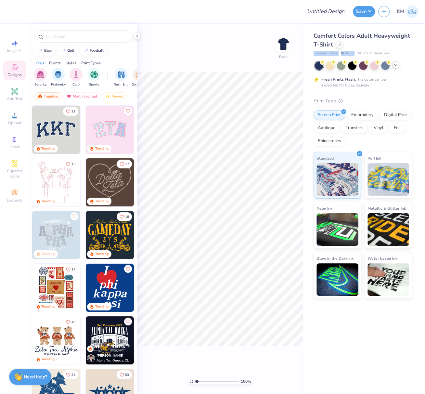
drag, startPoint x: 313, startPoint y: 53, endPoint x: 355, endPoint y: 55, distance: 42.0
click at [355, 54] on div "Comfort Colors # C1717 Minimum Order: 24 +" at bounding box center [362, 54] width 98 height 6
copy div "Comfort Colors # C1717"
click at [15, 122] on span "Upload" at bounding box center [14, 122] width 13 height 5
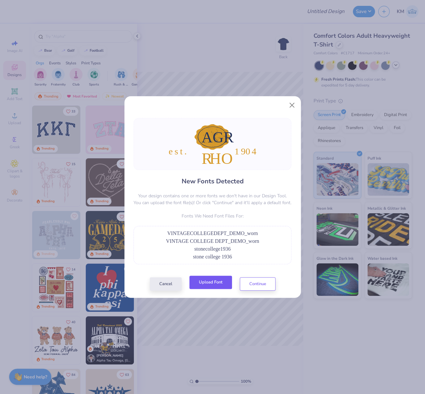
click at [215, 279] on button "Upload Font" at bounding box center [210, 281] width 43 height 13
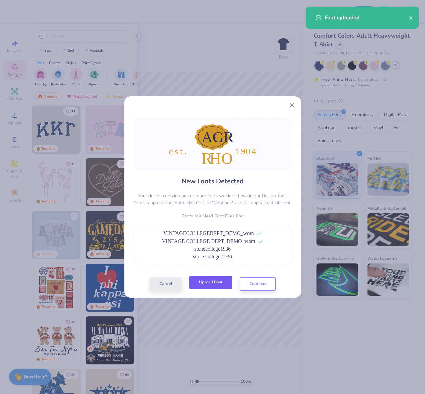
click at [208, 282] on button "Upload Font" at bounding box center [210, 281] width 43 height 13
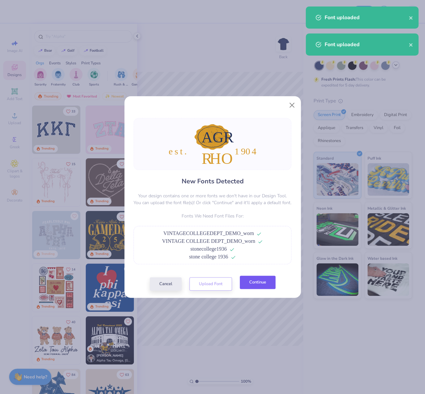
click at [262, 282] on button "Continue" at bounding box center [258, 281] width 36 height 13
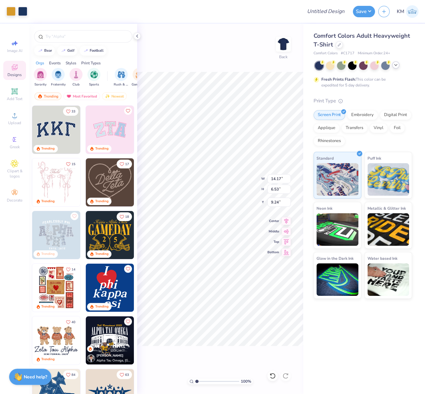
type input "10.04"
type input "4.62"
type input "7.20"
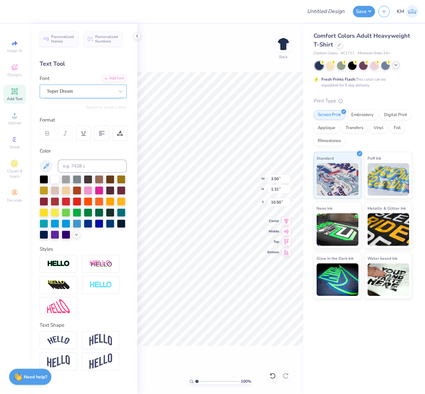
click at [75, 94] on div "Super Dream" at bounding box center [80, 91] width 68 height 10
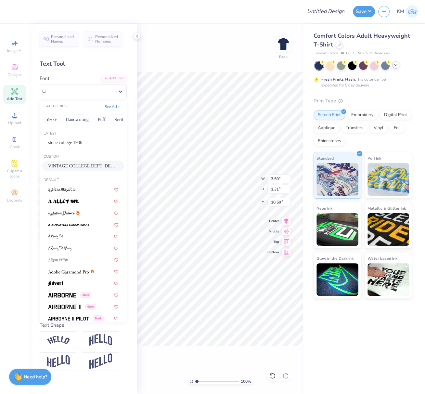
drag, startPoint x: 69, startPoint y: 166, endPoint x: 78, endPoint y: 165, distance: 9.1
click at [69, 166] on span "VINTAGE COLLEGE DEPT_DEMO_worn" at bounding box center [83, 165] width 70 height 7
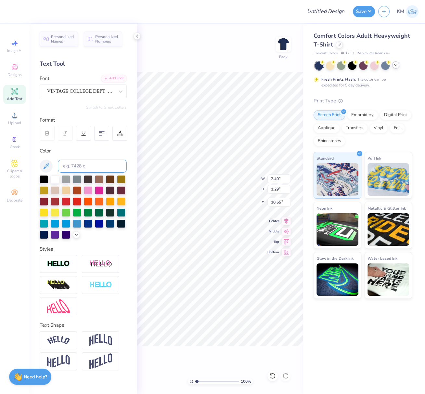
type input "2.40"
type input "1.29"
type input "10.65"
click at [287, 219] on icon at bounding box center [286, 220] width 4 height 6
type input "3.29"
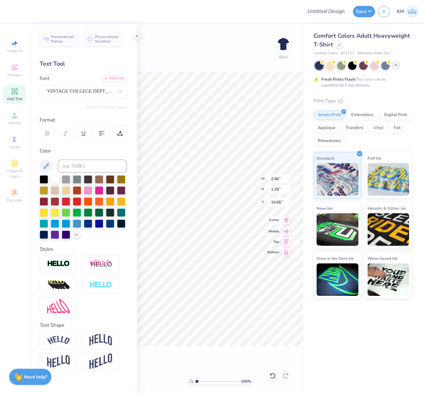
type input "1.25"
type input "8.05"
click at [77, 94] on div "Super Dream" at bounding box center [80, 91] width 68 height 10
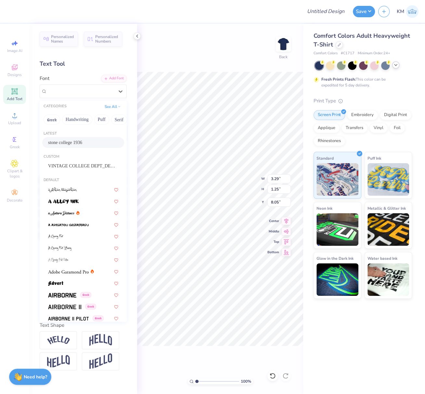
click at [70, 141] on span "stone college 1936" at bounding box center [65, 142] width 34 height 7
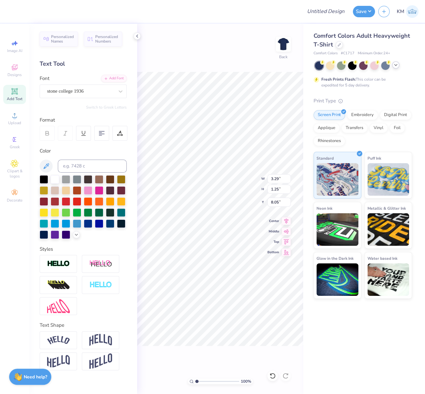
type input "2.58"
type input "1.37"
type input "8.12"
click at [84, 93] on div "stone college 1936" at bounding box center [80, 91] width 68 height 10
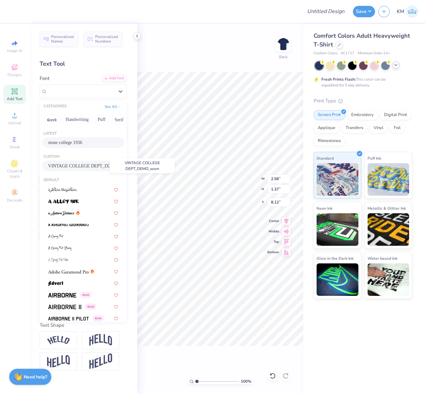
drag, startPoint x: 68, startPoint y: 165, endPoint x: 127, endPoint y: 183, distance: 61.5
click at [69, 165] on span "VINTAGE COLLEGE DEPT_DEMO_worn" at bounding box center [83, 165] width 70 height 7
type input "2.31"
type input "1.23"
type input "8.19"
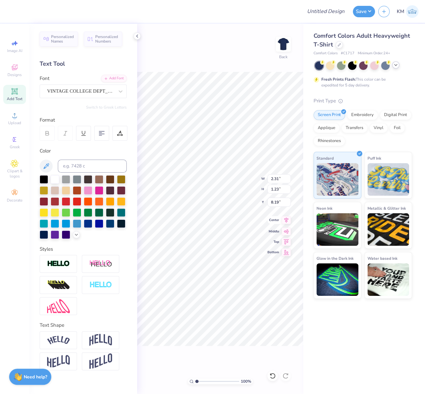
click at [287, 220] on icon at bounding box center [286, 220] width 4 height 6
type input "4.16"
type input "2.97"
type input "7.20"
drag, startPoint x: 86, startPoint y: 90, endPoint x: 79, endPoint y: 95, distance: 8.5
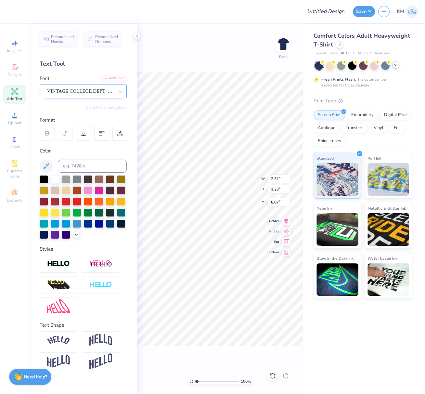
click at [86, 90] on div "VINTAGE COLLEGE DEPT_DEMO_worn" at bounding box center [80, 91] width 68 height 10
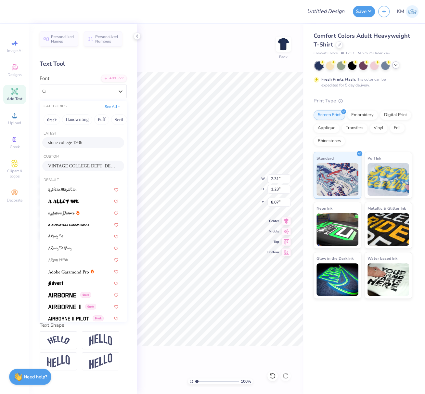
click at [68, 142] on span "stone college 1936" at bounding box center [65, 142] width 34 height 7
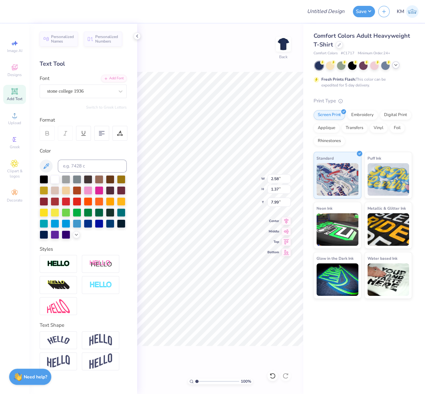
type input "2.58"
type input "1.37"
type input "7.99"
click at [287, 219] on icon at bounding box center [286, 220] width 4 height 6
click at [287, 218] on icon at bounding box center [286, 220] width 4 height 6
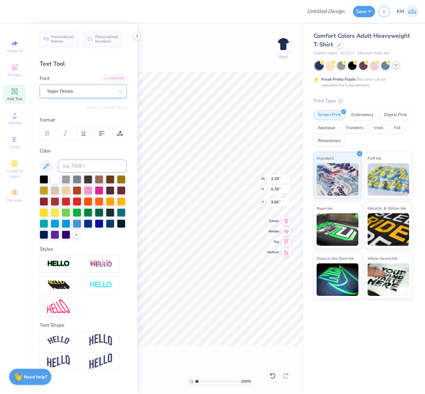
click at [84, 91] on div "Super Dream" at bounding box center [80, 91] width 68 height 10
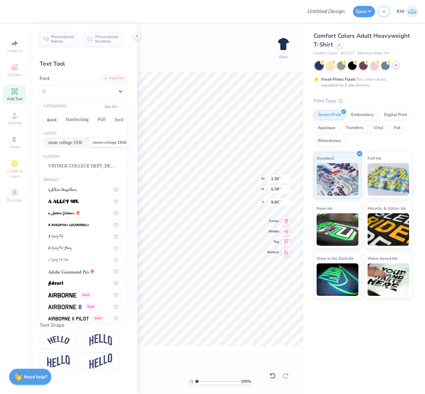
click at [77, 141] on span "stone college 1936" at bounding box center [65, 142] width 34 height 7
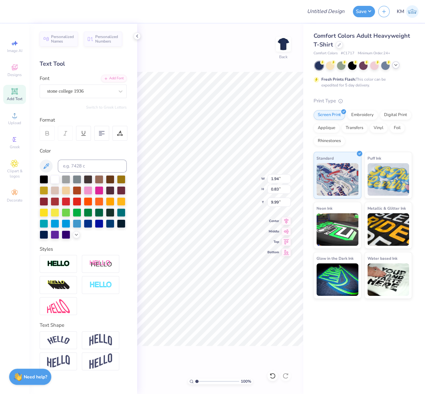
type input "1.94"
type input "0.83"
type input "9.99"
click at [203, 381] on input "range" at bounding box center [217, 381] width 44 height 6
drag, startPoint x: 197, startPoint y: 381, endPoint x: 202, endPoint y: 383, distance: 5.8
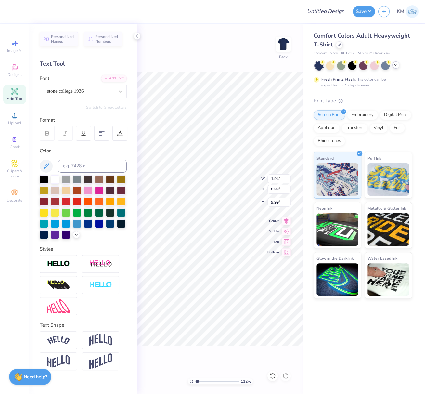
click at [203, 383] on input "range" at bounding box center [217, 381] width 44 height 6
type input "3.05"
click at [205, 384] on input "range" at bounding box center [217, 381] width 44 height 6
click at [119, 133] on icon at bounding box center [120, 133] width 6 height 6
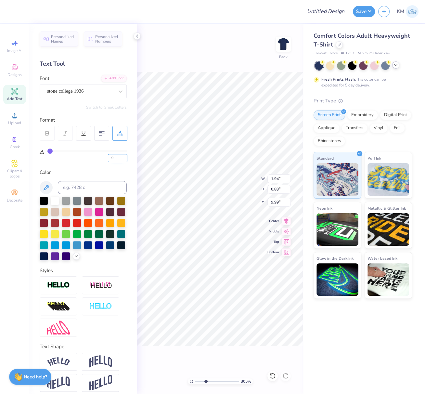
drag, startPoint x: 116, startPoint y: 159, endPoint x: 109, endPoint y: 158, distance: 6.5
click at [109, 158] on input "0" at bounding box center [117, 158] width 19 height 8
type input "20"
type input "2.58"
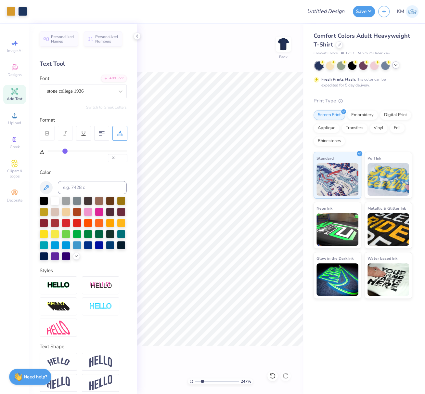
click at [203, 380] on input "range" at bounding box center [217, 381] width 44 height 6
drag, startPoint x: 198, startPoint y: 379, endPoint x: 188, endPoint y: 377, distance: 11.0
click at [187, 376] on div "187 % Back" at bounding box center [220, 209] width 166 height 370
drag, startPoint x: 196, startPoint y: 380, endPoint x: 191, endPoint y: 379, distance: 4.2
type input "1"
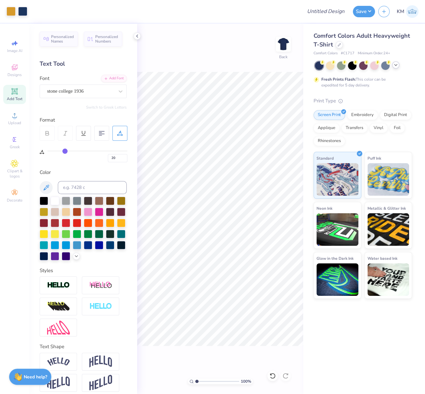
click at [195, 379] on input "range" at bounding box center [217, 381] width 44 height 6
click at [93, 90] on div "Super Dream" at bounding box center [80, 91] width 68 height 10
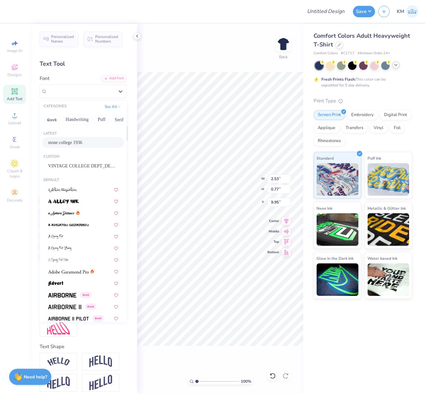
drag, startPoint x: 77, startPoint y: 140, endPoint x: 113, endPoint y: 174, distance: 50.1
click at [77, 139] on span "stone college 1936" at bounding box center [65, 142] width 34 height 7
type input "20"
type input "2.26"
type input "0.83"
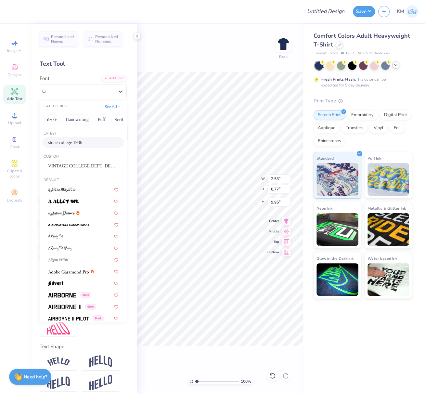
type input "9.99"
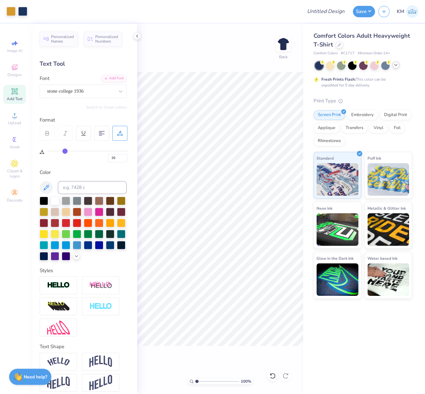
type input "20"
drag, startPoint x: 117, startPoint y: 160, endPoint x: 109, endPoint y: 159, distance: 8.2
click at [109, 158] on input "20" at bounding box center [117, 158] width 19 height 8
type input "15"
type input "20"
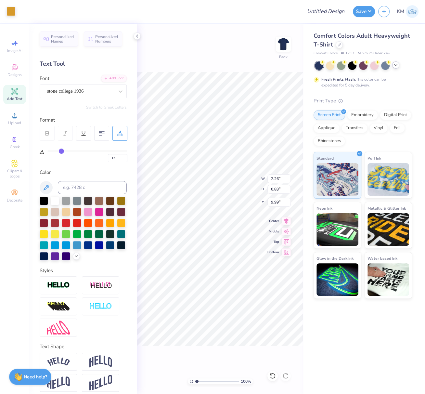
type input "20"
drag, startPoint x: 119, startPoint y: 158, endPoint x: 109, endPoint y: 159, distance: 9.2
click at [108, 158] on input "20" at bounding box center [117, 158] width 19 height 8
type input "25"
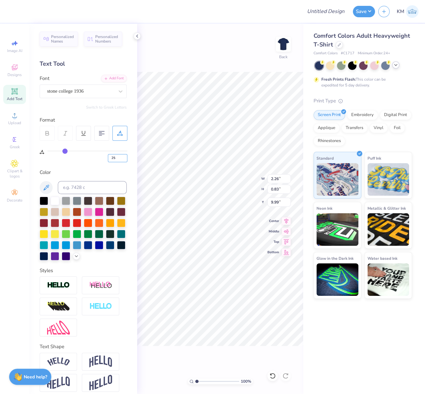
type input "25"
type input "2.42"
type input "0"
type input "4.94"
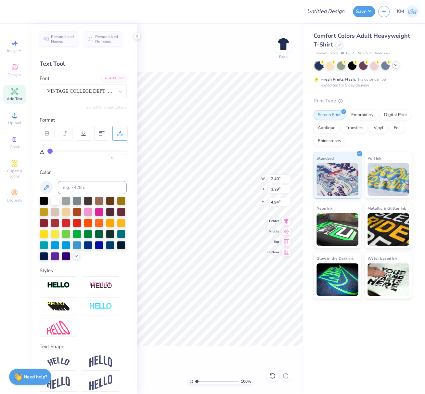
scroll to position [6, 2]
type textarea "ALPHAGAMMA"
type input "4.92"
type textarea "ALPHAGAMMA"
click at [15, 119] on circle at bounding box center [15, 118] width 4 height 4
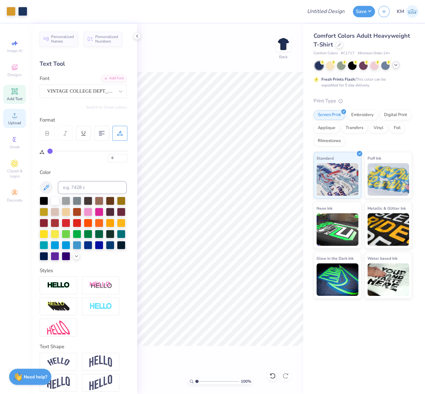
click at [15, 119] on circle at bounding box center [15, 118] width 4 height 4
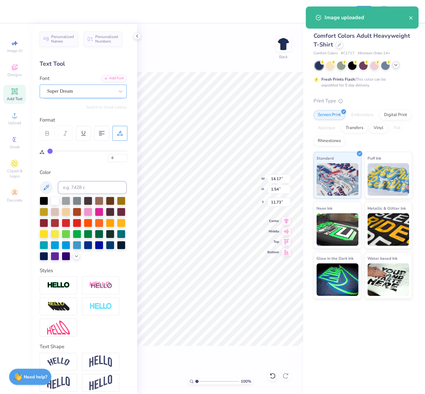
click at [63, 88] on div "Super Dream" at bounding box center [80, 91] width 68 height 10
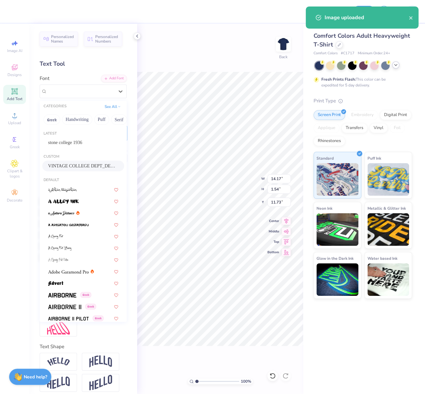
click at [63, 163] on span "VINTAGE COLLEGE DEPT_DEMO_worn" at bounding box center [83, 165] width 70 height 7
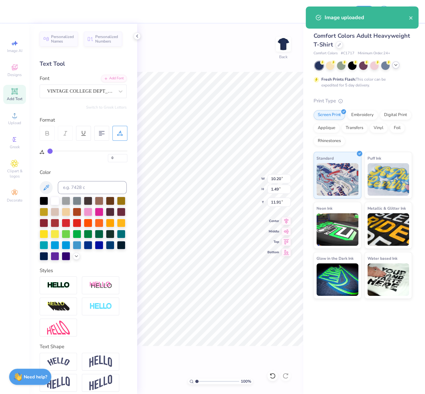
type input "10.20"
type input "1.49"
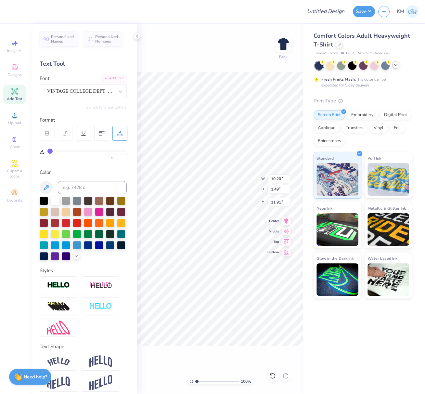
type input "3.92"
click at [79, 90] on div "VINTAGE COLLEGE DEPT_DEMO_worn" at bounding box center [80, 91] width 68 height 10
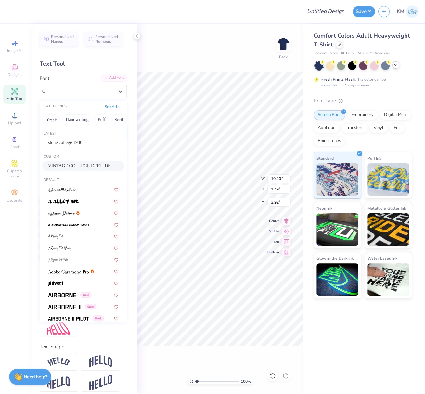
click at [111, 74] on div "Add Font" at bounding box center [114, 77] width 26 height 7
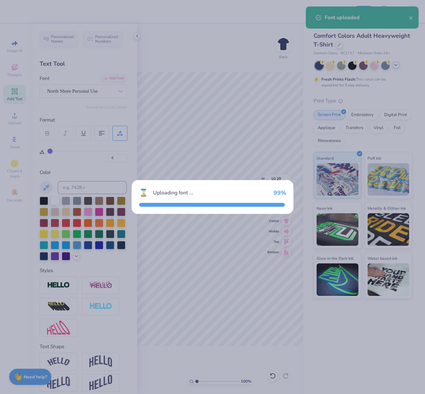
type input "9.84"
type input "1.24"
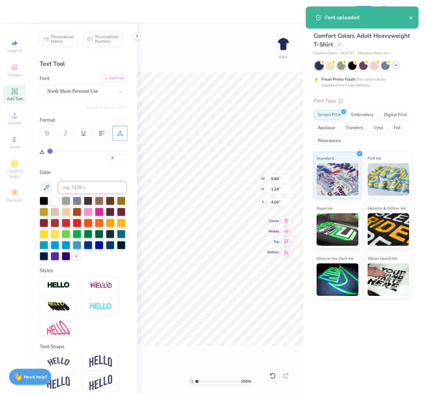
type input "4.05"
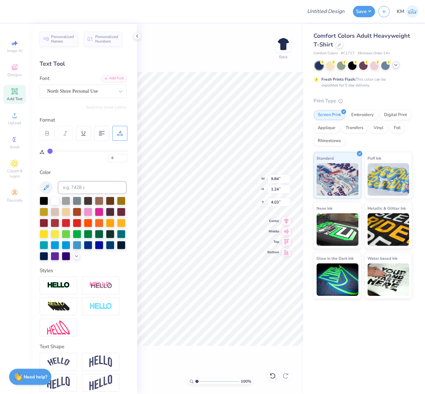
scroll to position [6, 1]
type textarea "a"
type textarea "ALPHA GAMMA"
type input "2.40"
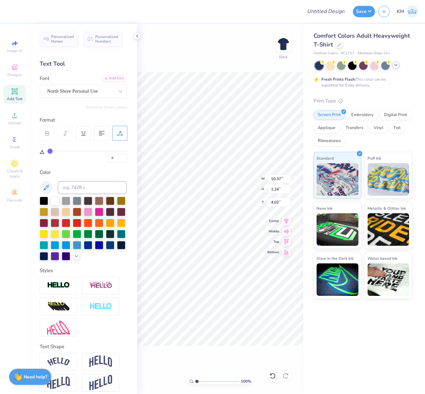
type input "1.29"
type input "10.83"
click at [73, 93] on div "VINTAGE COLLEGE DEPT_DEMO_worn" at bounding box center [80, 91] width 68 height 10
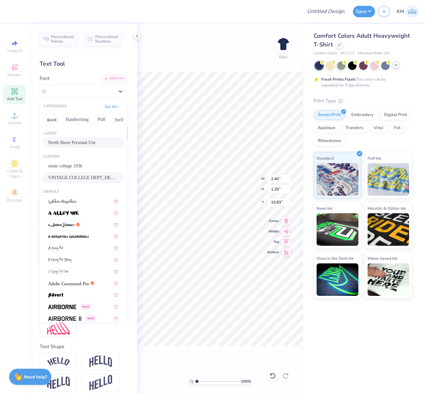
click at [67, 142] on span "North Shore Personal Use" at bounding box center [71, 142] width 47 height 7
type input "2.45"
type input "1.07"
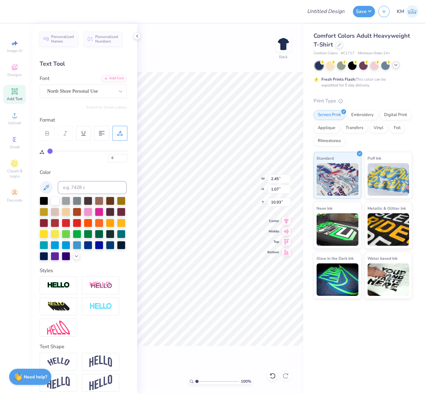
type input "11.43"
type input "11.51"
type textarea "RHO"
click at [69, 366] on img at bounding box center [58, 361] width 23 height 9
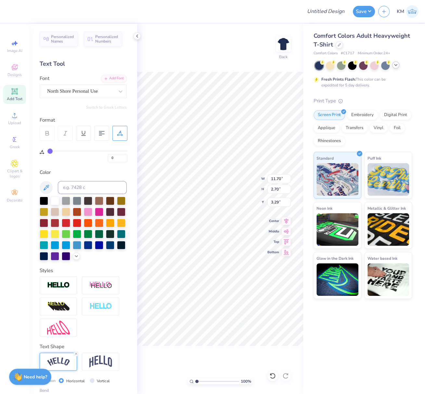
type input "11.70"
type input "2.70"
type input "3.29"
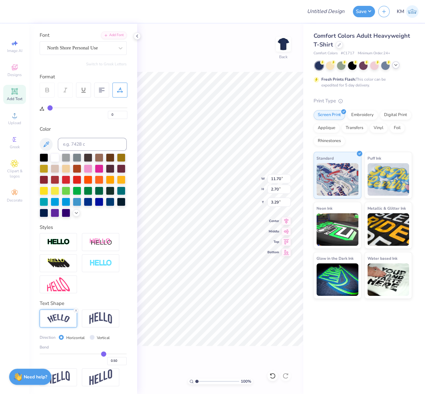
scroll to position [53, 0]
drag, startPoint x: 108, startPoint y: 361, endPoint x: 113, endPoint y: 363, distance: 5.4
click at [112, 362] on input "0.50" at bounding box center [116, 361] width 19 height 8
type input "0.60"
type input "0.6"
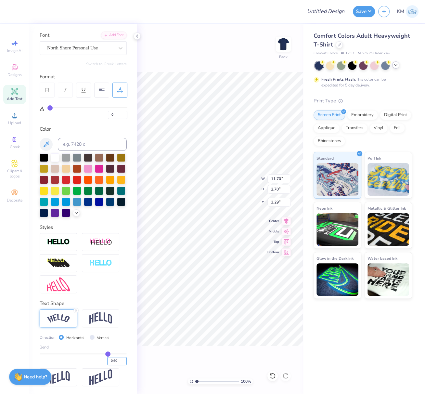
type input "11.99"
type input "3.32"
type input "2.98"
drag, startPoint x: 271, startPoint y: 179, endPoint x: 286, endPoint y: 181, distance: 14.7
click at [282, 180] on input "11.99" at bounding box center [278, 178] width 23 height 9
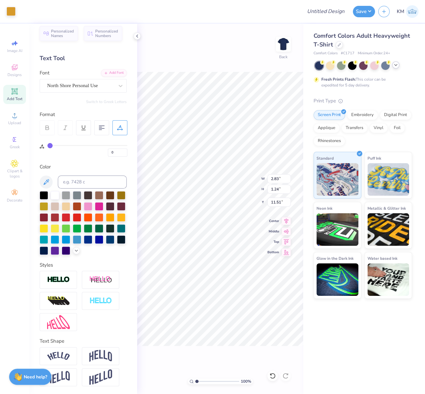
scroll to position [16, 0]
type input "2.42"
type input "0.83"
type input "9.99"
type input "25"
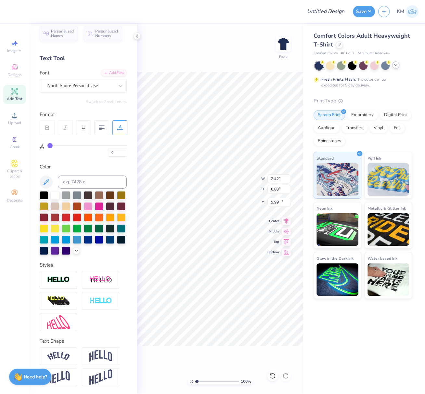
type input "25"
type input "15"
type input "9.83"
click at [287, 219] on icon at bounding box center [286, 220] width 9 height 8
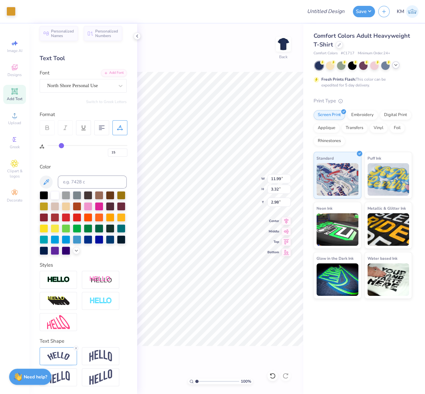
type input "0"
type input "4.29"
drag, startPoint x: 270, startPoint y: 178, endPoint x: 284, endPoint y: 180, distance: 13.8
click at [284, 180] on input "11.99" at bounding box center [278, 178] width 23 height 9
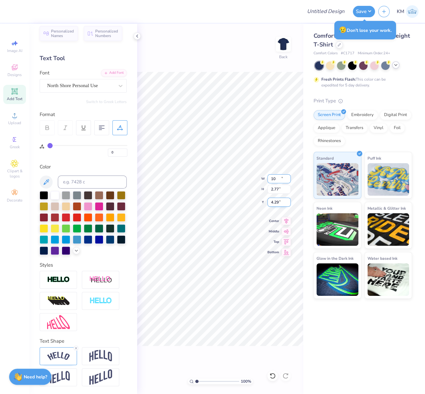
type input "10.00"
type input "2.77"
type input "4.57"
drag, startPoint x: 270, startPoint y: 177, endPoint x: 283, endPoint y: 179, distance: 13.2
click at [283, 178] on input "9.83" at bounding box center [278, 178] width 23 height 9
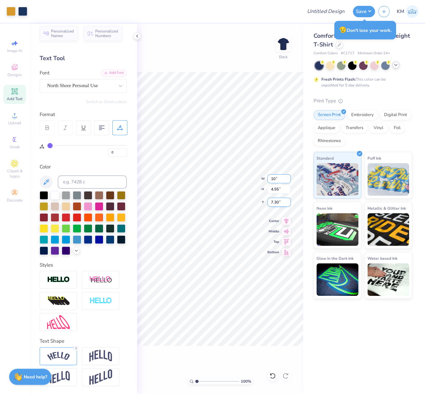
type input "10.00"
type input "4.63"
type input "7.26"
type input "25"
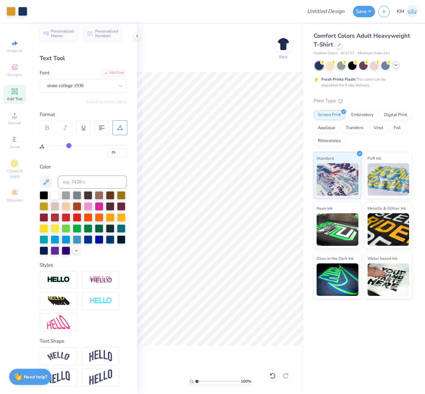
type input "0"
type input "5.63"
click at [287, 219] on icon at bounding box center [286, 220] width 4 height 6
type input "5.74"
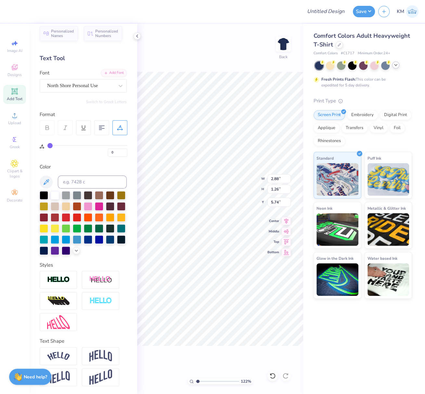
drag, startPoint x: 201, startPoint y: 382, endPoint x: 204, endPoint y: 383, distance: 3.3
click at [205, 382] on input "range" at bounding box center [217, 381] width 44 height 6
type input "1.22"
type input "2.31"
type input "1.01"
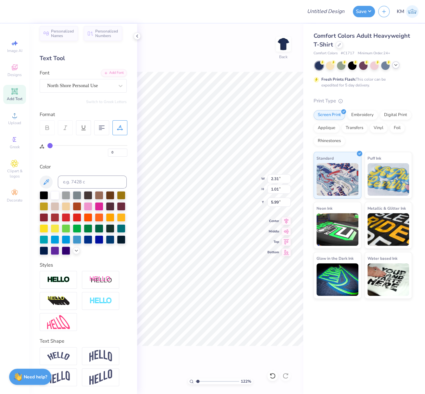
type input "6.03"
type input "10.66"
drag, startPoint x: 277, startPoint y: 179, endPoint x: 269, endPoint y: 180, distance: 7.9
click at [270, 179] on input "2.31" at bounding box center [278, 178] width 23 height 9
drag, startPoint x: 278, startPoint y: 180, endPoint x: 269, endPoint y: 182, distance: 9.6
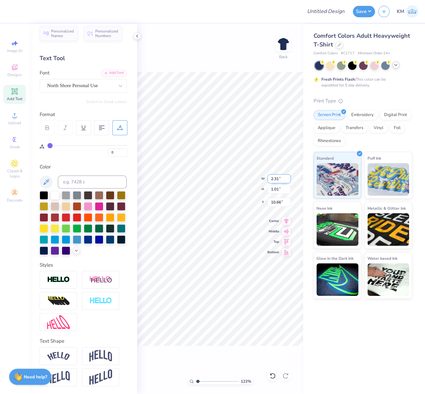
click at [270, 180] on input "2.31" at bounding box center [278, 178] width 23 height 9
type input "2.50"
type input "1.09"
type input "10.62"
type input "6.03"
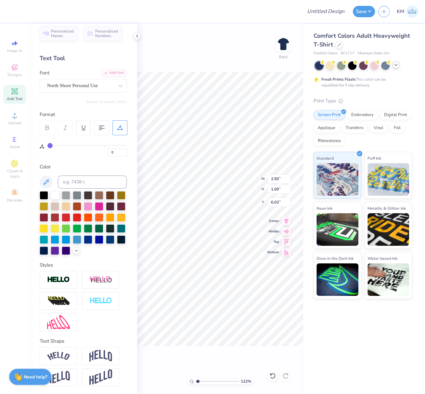
type input "2.45"
type input "1.07"
click at [286, 218] on icon at bounding box center [286, 220] width 9 height 8
type input "10.54"
type input "15"
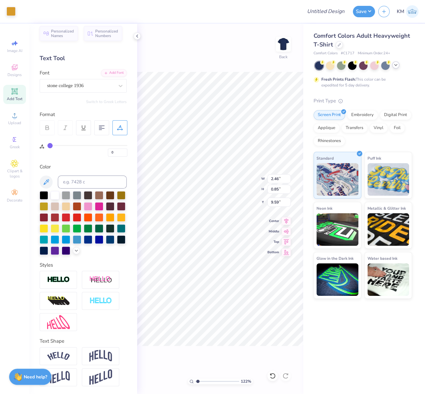
type input "15"
type input "25"
type input "0"
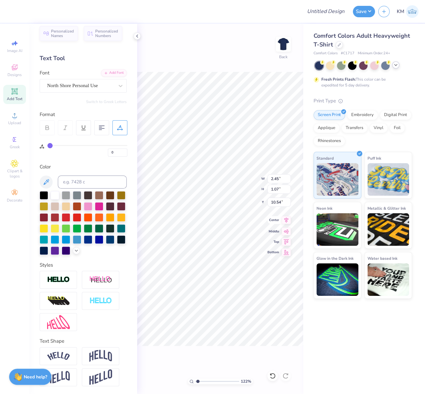
click at [289, 218] on icon at bounding box center [286, 220] width 9 height 8
click at [228, 179] on div "122 % Back W 10.00 10.00 " H 4.25 4.25 " Y 6.03 6.03 " Center Middle Top Bottom" at bounding box center [220, 209] width 166 height 370
type input "4.24"
type input "3.02"
type input "7.26"
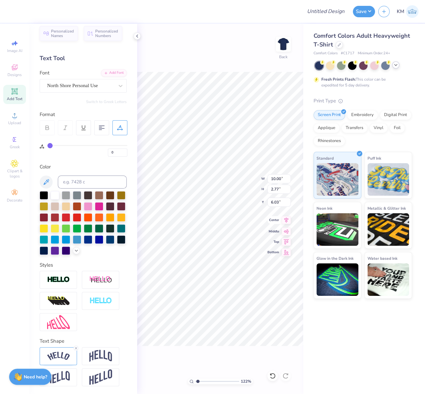
click at [287, 221] on icon at bounding box center [286, 220] width 9 height 8
drag, startPoint x: 279, startPoint y: 202, endPoint x: 269, endPoint y: 203, distance: 9.5
click at [272, 202] on input "6.03" at bounding box center [278, 201] width 23 height 9
type input "3.00"
click at [286, 220] on icon at bounding box center [286, 220] width 4 height 6
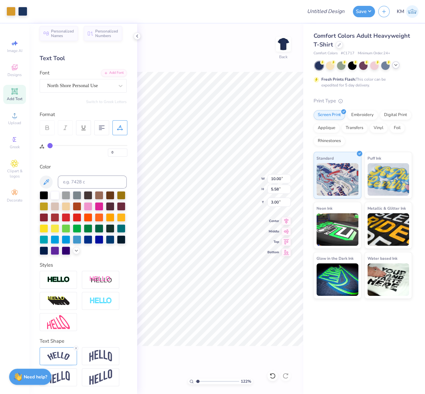
click at [137, 36] on icon at bounding box center [136, 35] width 5 height 5
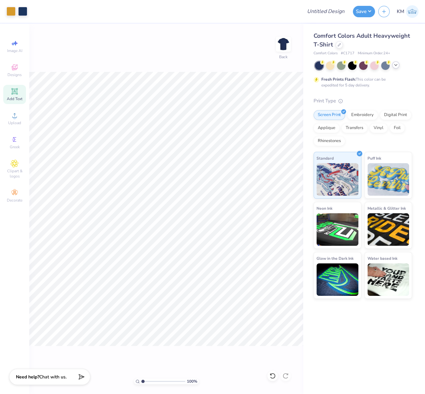
drag, startPoint x: 141, startPoint y: 380, endPoint x: 132, endPoint y: 380, distance: 9.4
click at [133, 381] on div "100 % Back" at bounding box center [166, 209] width 274 height 370
type input "1"
click at [321, 12] on input "Design Title" at bounding box center [334, 11] width 32 height 13
paste input "FPS239326"
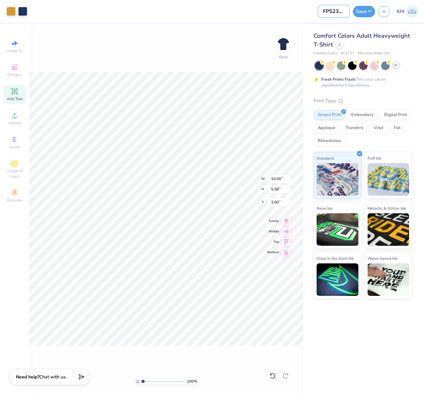
scroll to position [0, 6]
type input "FPS239326"
click at [366, 12] on button "Save" at bounding box center [364, 10] width 22 height 11
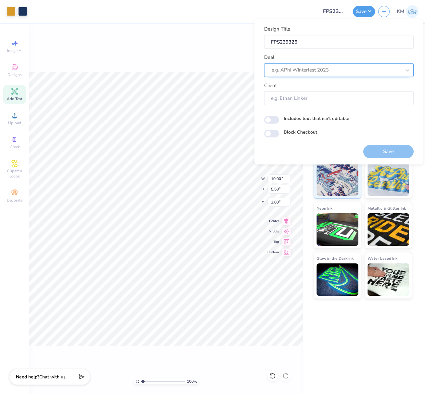
click at [309, 71] on div at bounding box center [336, 70] width 129 height 9
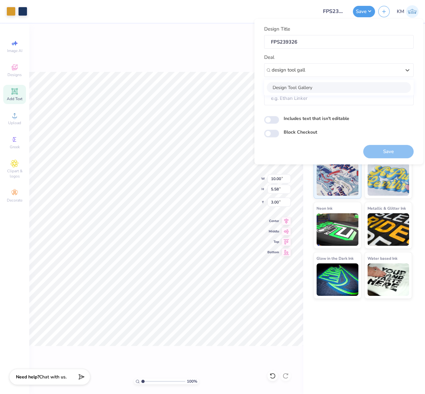
click at [319, 86] on div "Design Tool Gallery" at bounding box center [339, 87] width 144 height 11
type input "design tool gall"
type input "Design Tool Gallery User"
click at [395, 150] on button "Save" at bounding box center [388, 151] width 50 height 13
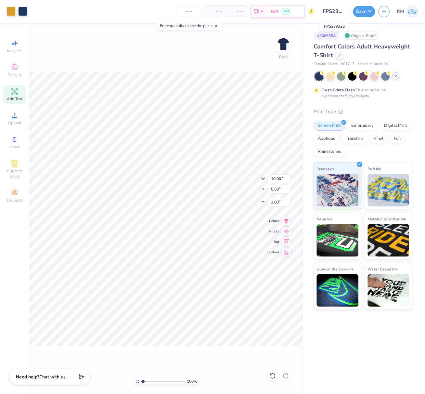
scroll to position [0, 6]
drag, startPoint x: 323, startPoint y: 12, endPoint x: 349, endPoint y: 14, distance: 26.4
click at [349, 14] on input "FPS239326" at bounding box center [334, 11] width 32 height 13
click at [370, 12] on button "Save" at bounding box center [364, 10] width 22 height 11
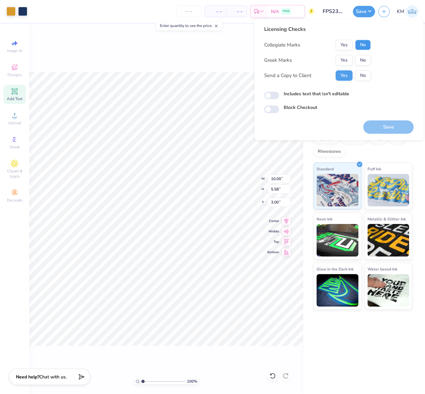
drag, startPoint x: 365, startPoint y: 44, endPoint x: 350, endPoint y: 55, distance: 18.4
click at [365, 44] on button "No" at bounding box center [363, 45] width 16 height 10
click at [346, 57] on button "Yes" at bounding box center [344, 60] width 17 height 10
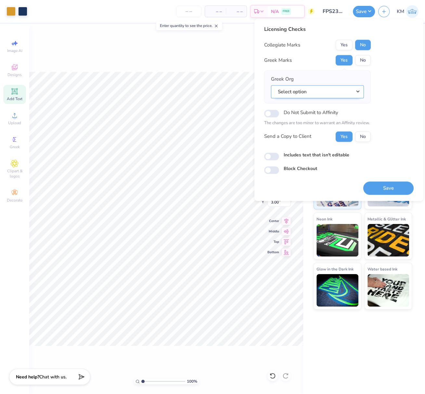
click at [358, 92] on button "Select option" at bounding box center [317, 91] width 93 height 13
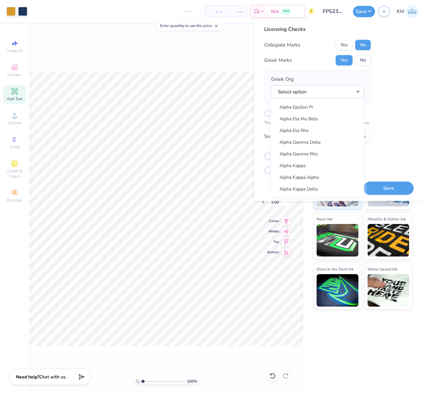
scroll to position [249, 0]
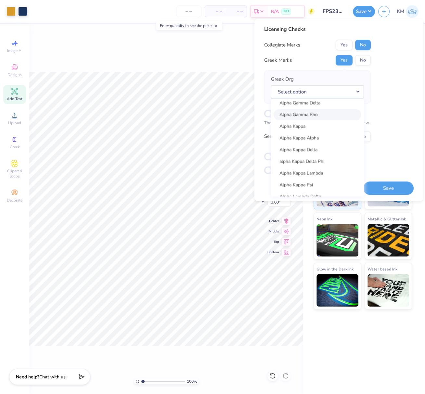
click at [313, 113] on link "Alpha Gamma Rho" at bounding box center [317, 114] width 88 height 11
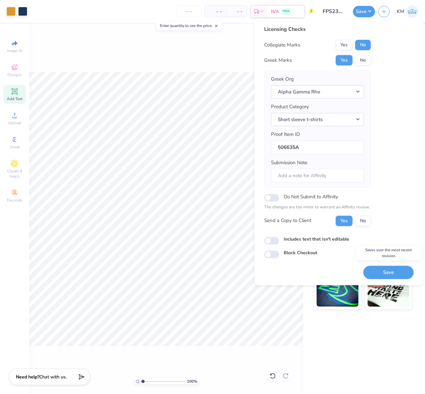
drag, startPoint x: 400, startPoint y: 271, endPoint x: 157, endPoint y: 1, distance: 362.9
click at [400, 271] on button "Save" at bounding box center [388, 271] width 50 height 13
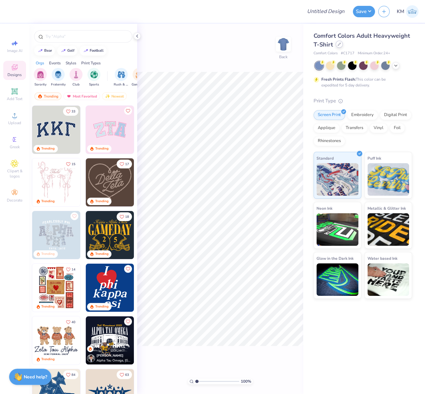
click at [339, 46] on div at bounding box center [339, 44] width 7 height 7
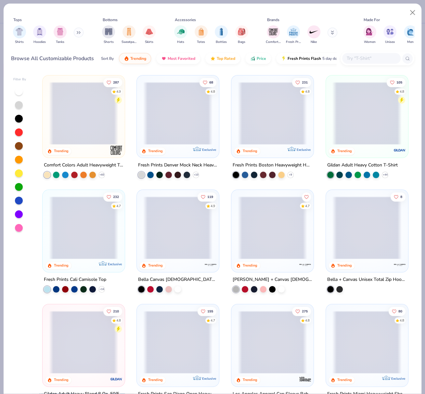
click at [263, 116] on span at bounding box center [272, 113] width 69 height 63
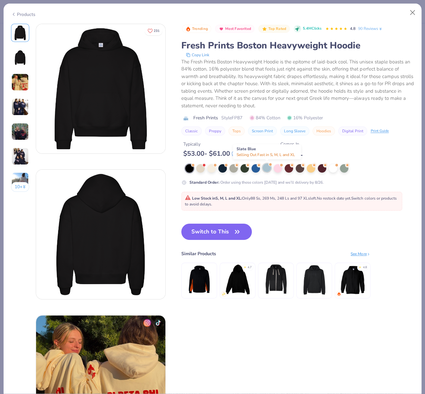
click at [266, 167] on div at bounding box center [266, 167] width 8 height 8
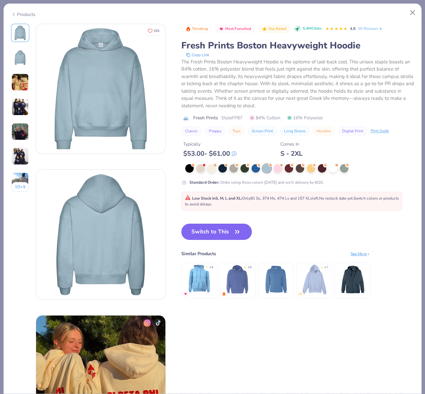
drag, startPoint x: 213, startPoint y: 228, endPoint x: 398, endPoint y: 167, distance: 194.6
click at [213, 228] on button "Switch to This" at bounding box center [216, 231] width 70 height 16
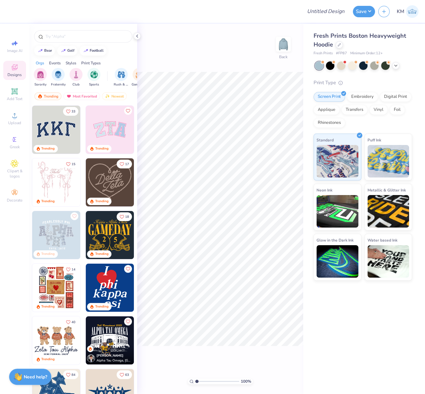
click at [138, 35] on icon at bounding box center [136, 35] width 5 height 5
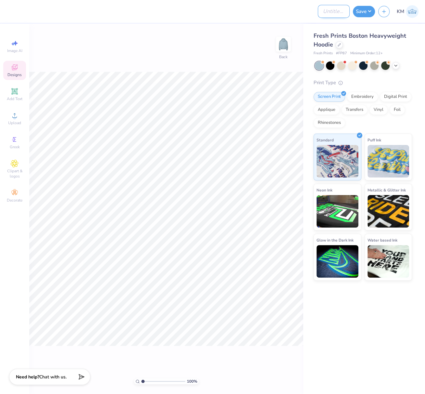
click at [329, 13] on input "Design Title" at bounding box center [334, 11] width 32 height 13
paste input "FPS239350"
type input "FPS239350"
click at [203, 69] on div "100 % Back" at bounding box center [166, 209] width 274 height 370
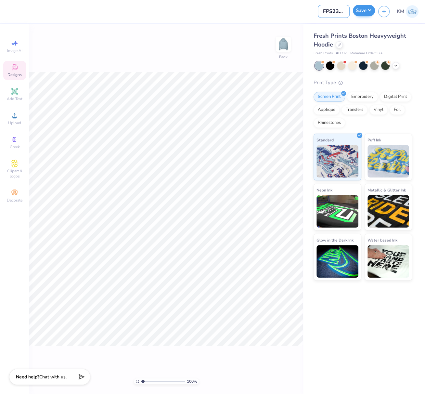
scroll to position [0, 6]
drag, startPoint x: 324, startPoint y: 11, endPoint x: 361, endPoint y: 13, distance: 37.4
click at [361, 13] on div "Design Title FPS239350 Save KM" at bounding box center [212, 11] width 425 height 23
click at [14, 121] on span "Upload" at bounding box center [14, 122] width 13 height 5
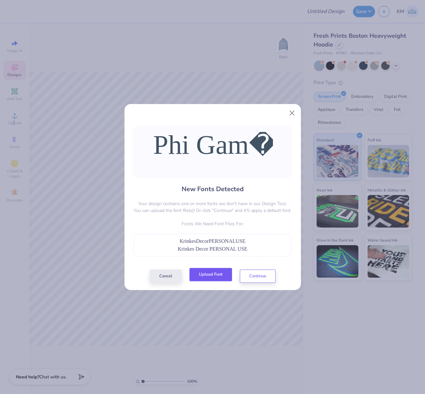
click at [213, 275] on button "Upload Font" at bounding box center [210, 274] width 43 height 13
click at [213, 277] on button "Upload Font" at bounding box center [210, 274] width 43 height 13
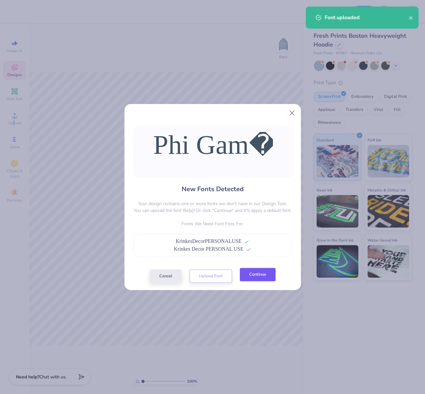
click at [265, 278] on button "Continue" at bounding box center [258, 274] width 36 height 13
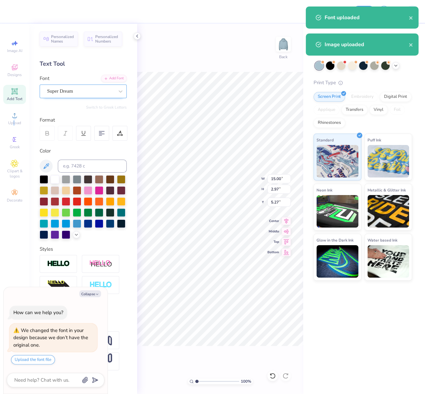
click at [77, 92] on div "Super Dream" at bounding box center [80, 91] width 68 height 10
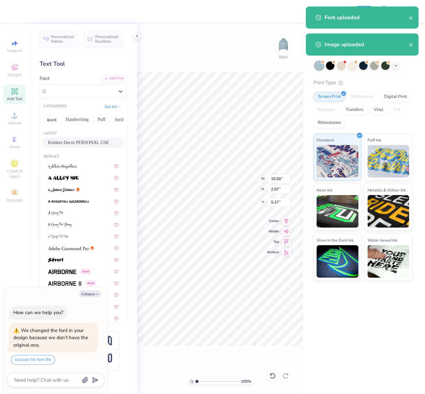
click at [78, 141] on span "Krinkes Decor PERSONAL USE" at bounding box center [78, 142] width 61 height 7
type textarea "x"
type input "16.75"
type input "4.81"
type input "4.64"
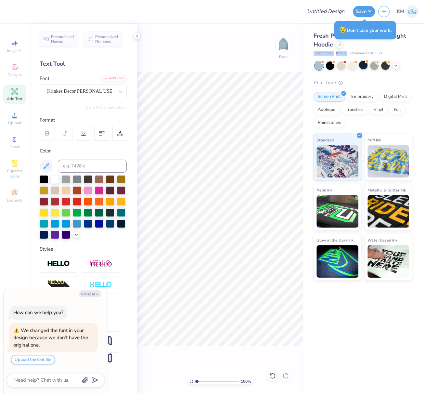
drag, startPoint x: 311, startPoint y: 53, endPoint x: 362, endPoint y: 61, distance: 51.4
click at [346, 53] on div "Fresh Prints Boston Heavyweight Hoodie Fresh Prints # FP87 Minimum Order: 12 + …" at bounding box center [364, 152] width 122 height 257
copy div "Fresh Prints # FP87"
click at [15, 118] on circle at bounding box center [15, 118] width 4 height 4
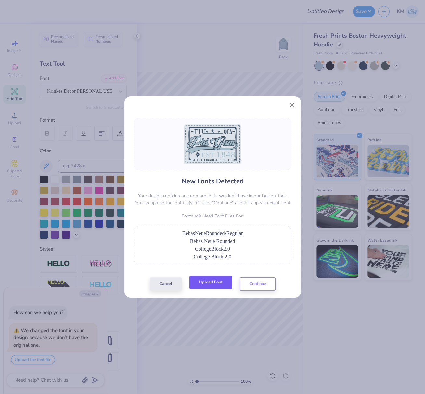
click at [223, 286] on button "Upload Font" at bounding box center [210, 281] width 43 height 13
click at [215, 280] on button "Upload Font" at bounding box center [210, 281] width 43 height 13
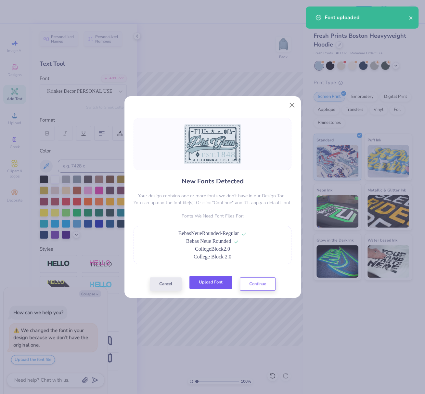
click at [215, 282] on button "Upload Font" at bounding box center [210, 281] width 43 height 13
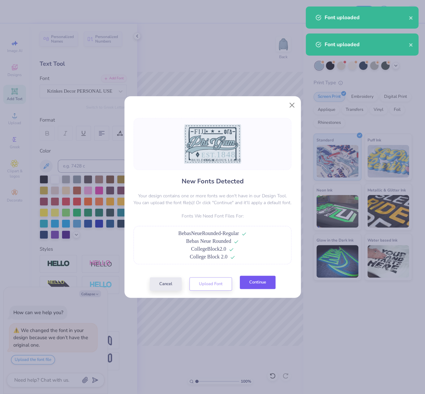
click at [260, 283] on button "Continue" at bounding box center [258, 281] width 36 height 13
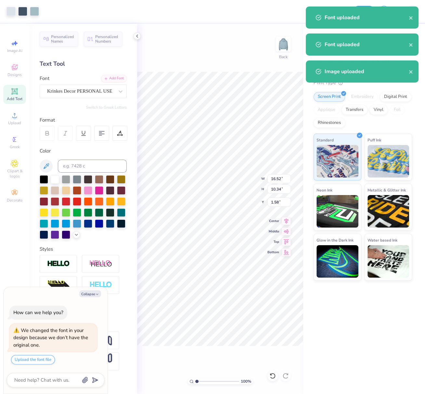
type textarea "x"
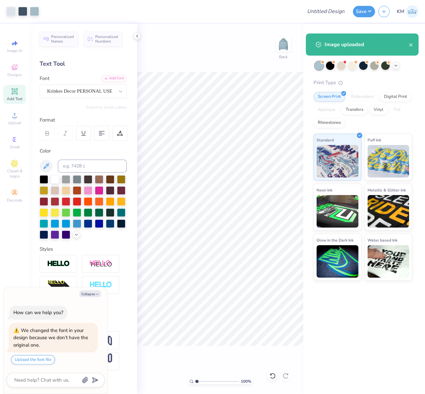
click at [200, 381] on input "range" at bounding box center [217, 381] width 44 height 6
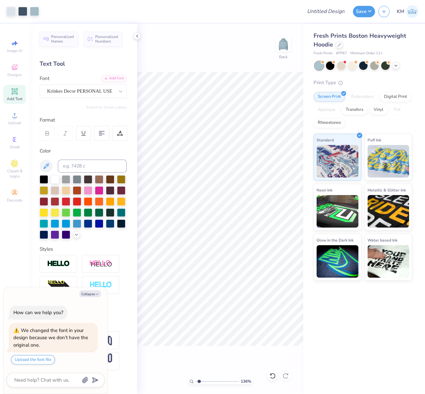
type input "1.46"
click at [198, 380] on input "range" at bounding box center [217, 381] width 44 height 6
click at [79, 88] on div "Super Dream" at bounding box center [80, 91] width 68 height 10
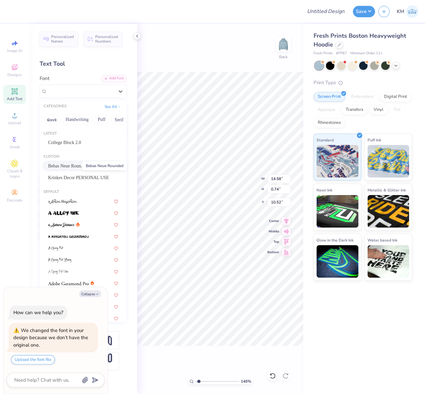
drag, startPoint x: 73, startPoint y: 164, endPoint x: 82, endPoint y: 166, distance: 9.4
click at [73, 164] on span "Bebas Neue Rounded" at bounding box center [67, 165] width 39 height 7
type textarea "x"
type input "9.23"
type input "0.69"
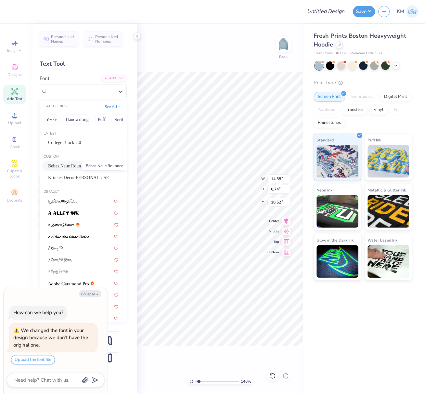
type input "10.62"
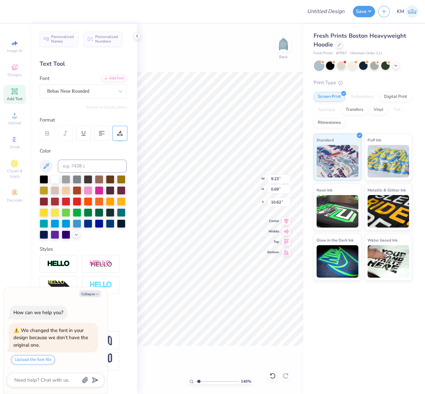
click at [120, 134] on icon at bounding box center [120, 133] width 6 height 6
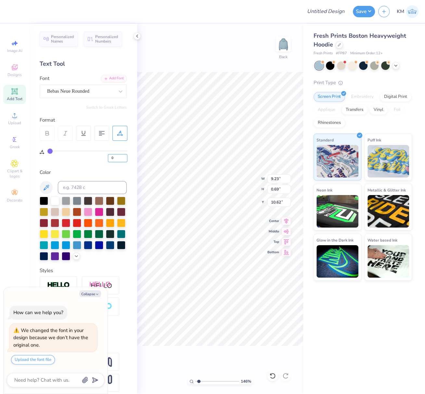
drag, startPoint x: 115, startPoint y: 158, endPoint x: 111, endPoint y: 159, distance: 4.7
click at [110, 158] on input "0" at bounding box center [117, 158] width 19 height 8
type input "7.5"
type input "8"
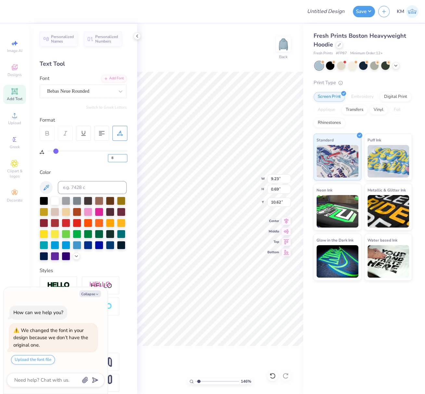
type input "8"
type textarea "x"
type input "8"
type textarea "x"
type input "8"
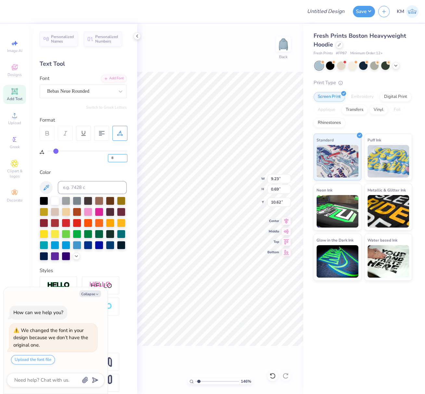
type textarea "x"
type input "11.10"
type input "8"
type textarea "x"
type input "14.29"
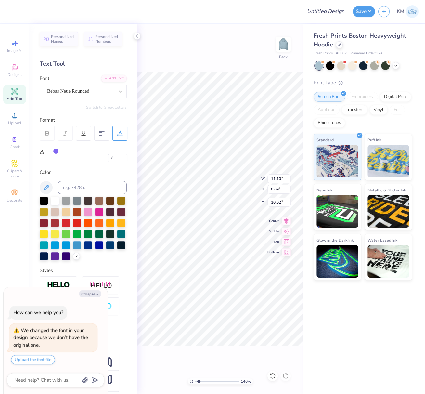
type input "9.64"
type input "1.93"
type input "8"
type textarea "x"
type input "8"
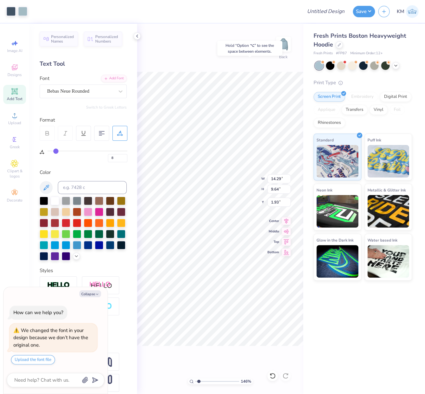
type textarea "x"
type input "8"
type textarea "x"
type input "8"
click at [199, 380] on input "range" at bounding box center [217, 381] width 44 height 6
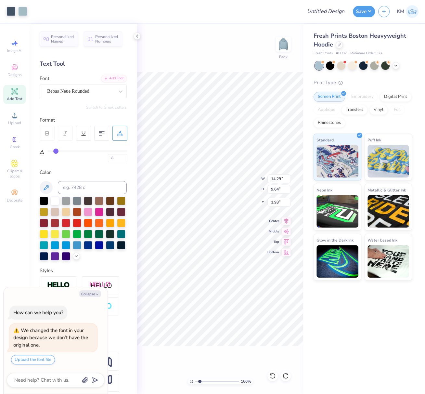
type input "1.66"
click at [135, 37] on icon at bounding box center [136, 35] width 5 height 5
type textarea "x"
type input "8"
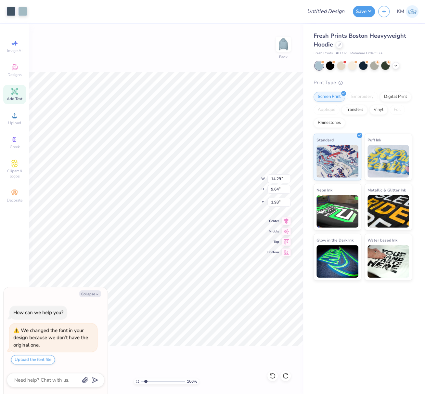
type textarea "x"
type input "8"
type textarea "x"
type input "8"
type textarea "x"
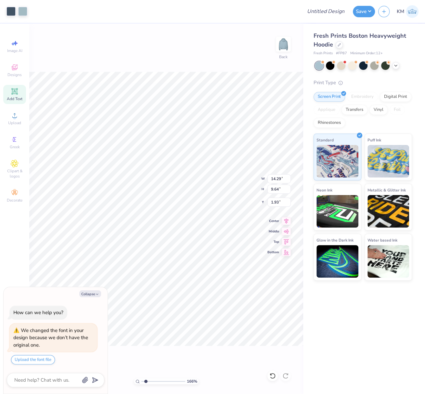
type input "8"
type textarea "x"
type input "8"
type textarea "x"
type input "5.46"
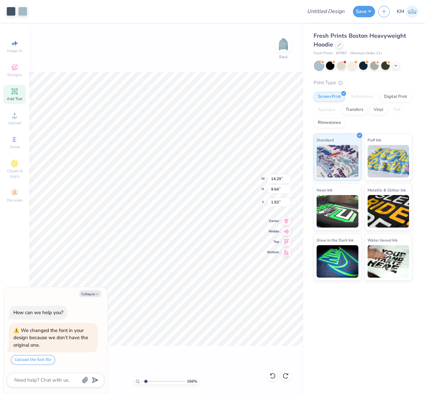
type input "1.56"
type input "8.71"
type input "8"
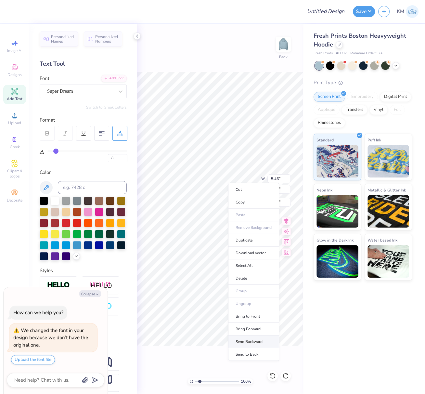
click at [261, 340] on li "Send Backward" at bounding box center [253, 341] width 51 height 13
type textarea "x"
type input "8"
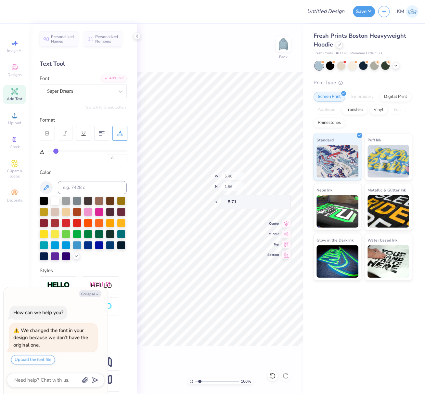
type textarea "x"
type input "8"
type textarea "x"
type input "8"
type textarea "x"
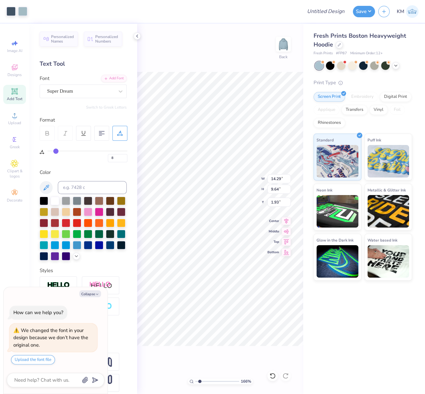
type input "8"
type textarea "x"
type input "8"
type textarea "x"
type input "8"
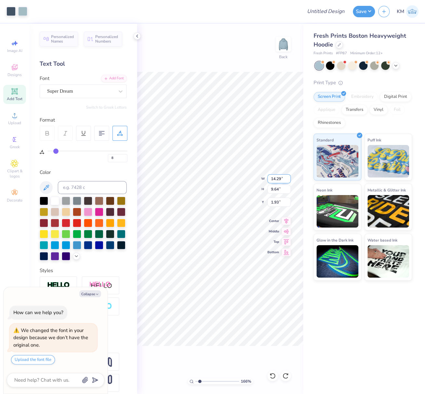
type textarea "x"
type input "8"
type textarea "x"
type input "8"
type textarea "x"
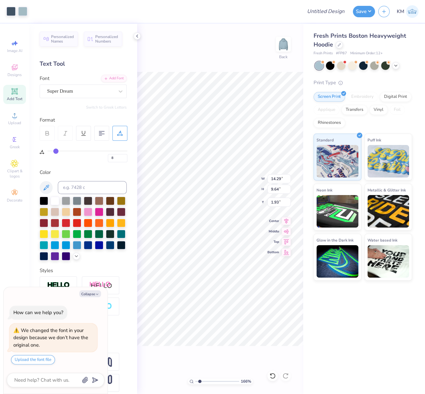
type input "8"
type textarea "x"
type input "8"
type input "15.00"
type input "10.34"
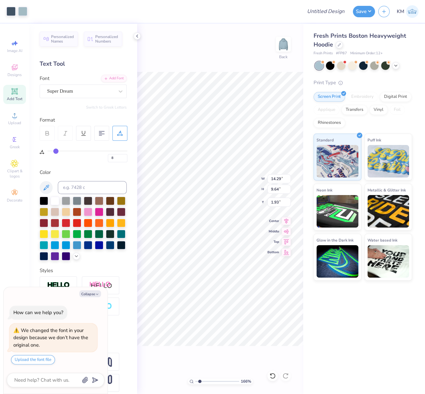
type input "1.58"
type textarea "x"
type input "8"
type textarea "x"
type input "8"
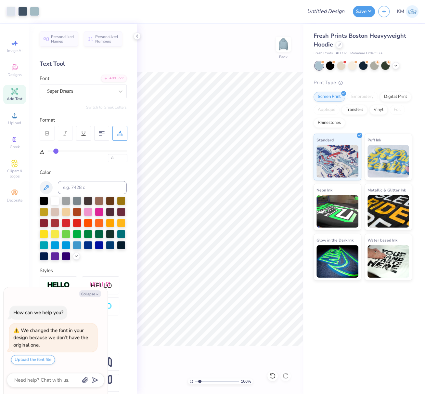
type textarea "x"
type input "8"
type textarea "x"
type input "8"
type textarea "x"
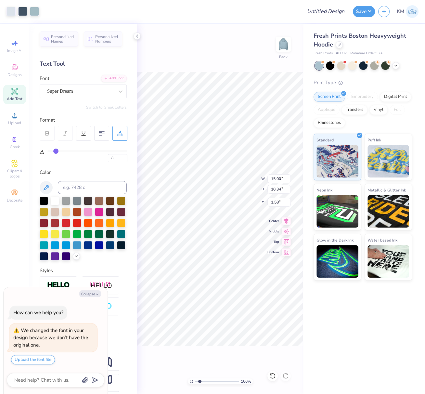
type input "8"
type textarea "x"
type input "8"
type input "11.10"
type input "0.69"
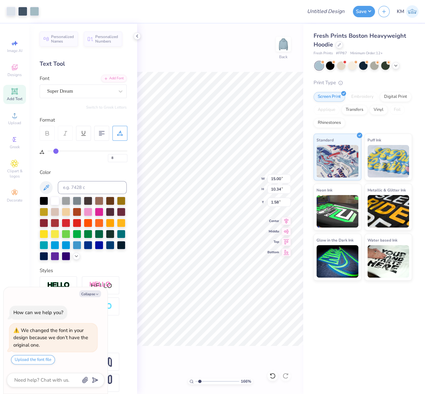
type input "11.49"
type textarea "x"
type input "8"
type textarea "x"
type input "8"
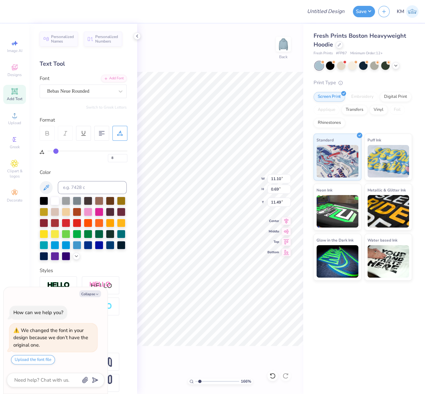
type textarea "x"
type input "8"
type textarea "x"
type input "8"
type textarea "x"
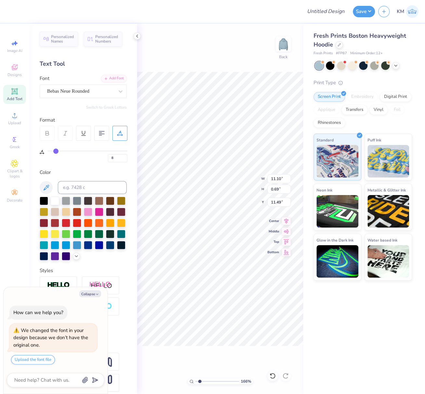
type input "8"
type textarea "x"
type input "8"
type textarea "x"
type input "8"
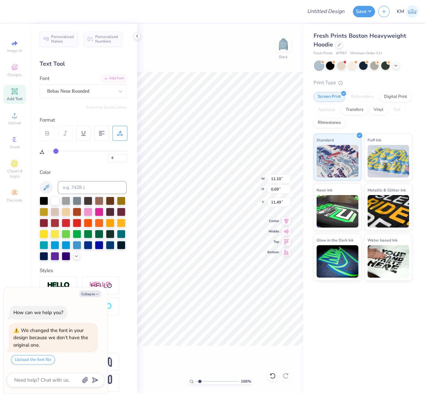
type textarea "x"
type input "8"
type textarea "x"
type input "8"
type textarea "x"
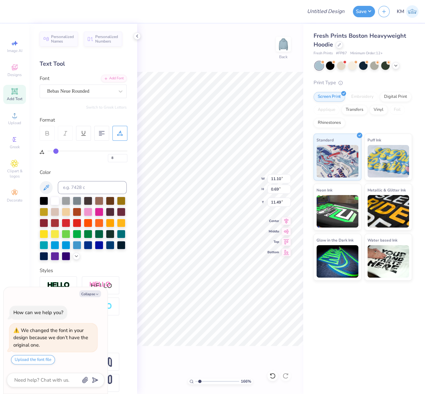
type input "8"
type textarea "x"
type input "8"
type textarea "x"
type input "8"
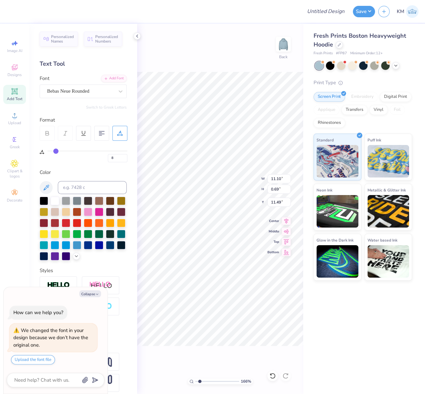
type textarea "x"
type input "8"
type textarea "x"
type input "8"
type textarea "x"
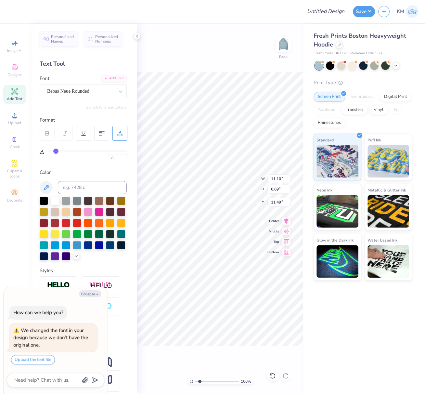
type input "8"
type textarea "x"
type input "8"
type textarea "x"
type input "8"
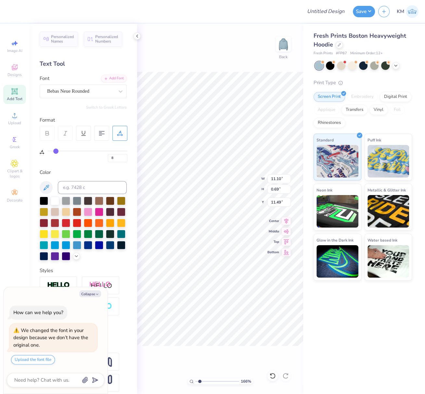
type textarea "x"
type input "8"
type textarea "x"
type input "8"
type textarea "x"
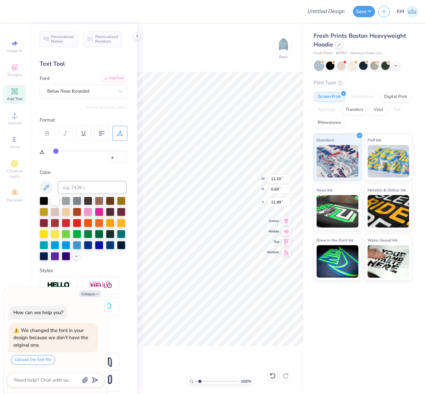
type input "8"
type textarea "x"
type input "8"
type textarea "x"
type input "8"
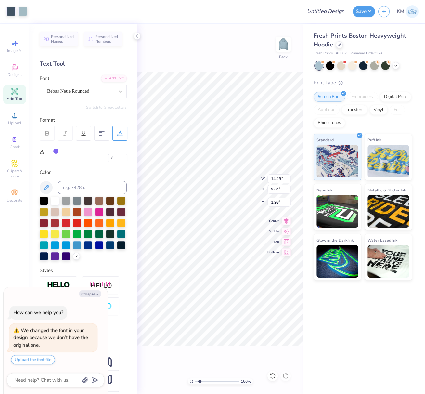
type textarea "x"
type input "8"
type textarea "x"
type input "8"
type textarea "x"
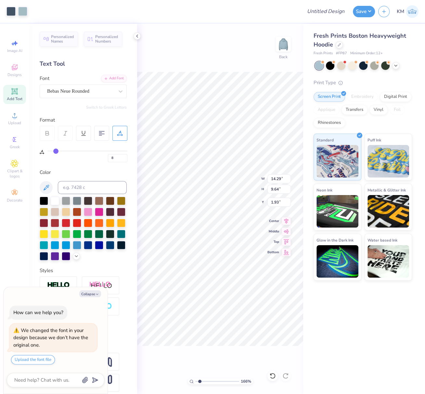
type input "8"
type textarea "x"
type input "8"
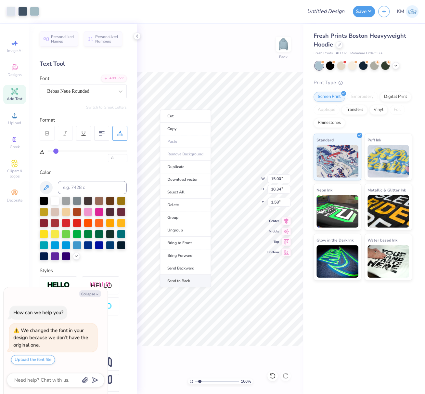
click at [193, 277] on li "Send to Back" at bounding box center [185, 280] width 51 height 13
type textarea "x"
type input "8"
type textarea "x"
type input "8"
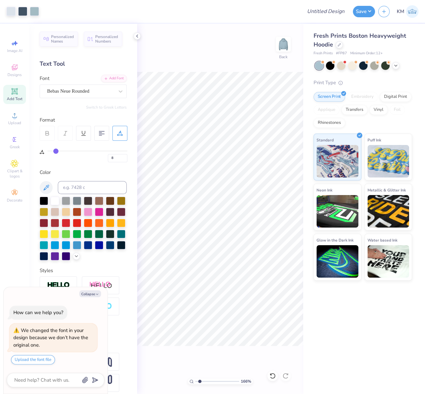
type textarea "x"
type input "8"
click at [69, 90] on div "Super Dream" at bounding box center [80, 91] width 68 height 10
type textarea "x"
type input "8"
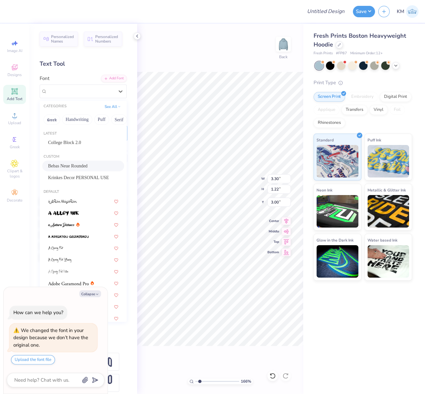
drag, startPoint x: 64, startPoint y: 164, endPoint x: 98, endPoint y: 159, distance: 33.9
click at [64, 164] on span "Bebas Neue Rounded" at bounding box center [67, 165] width 39 height 7
type textarea "x"
type input "8"
type input "1.92"
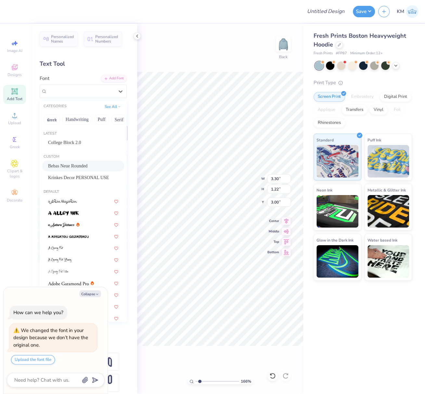
type input "1.21"
type input "3.13"
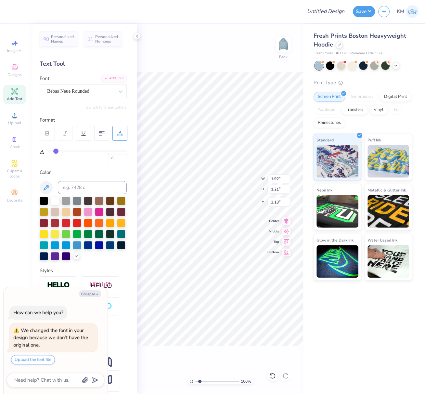
type textarea "x"
type input "8"
type textarea "x"
type input "8"
type input "3.00"
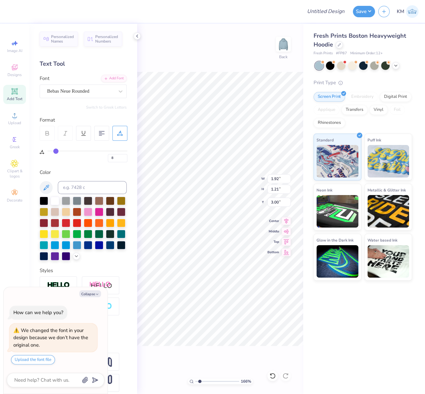
type textarea "x"
type input "8"
type textarea "x"
type input "8"
click at [80, 88] on div "Super Dream" at bounding box center [80, 91] width 68 height 10
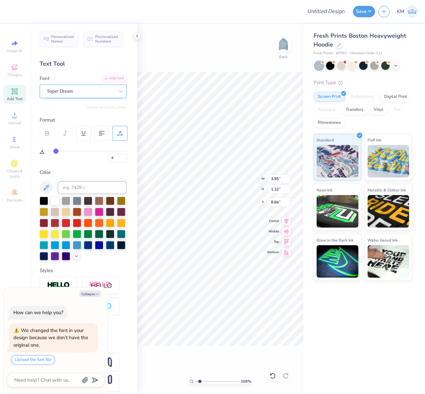
type textarea "x"
type input "8"
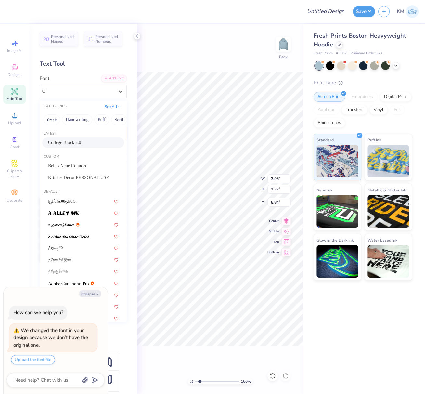
drag, startPoint x: 62, startPoint y: 141, endPoint x: 98, endPoint y: 158, distance: 40.0
click at [62, 141] on span "College Block 2.0" at bounding box center [64, 142] width 33 height 7
type textarea "x"
type input "8"
type input "3.52"
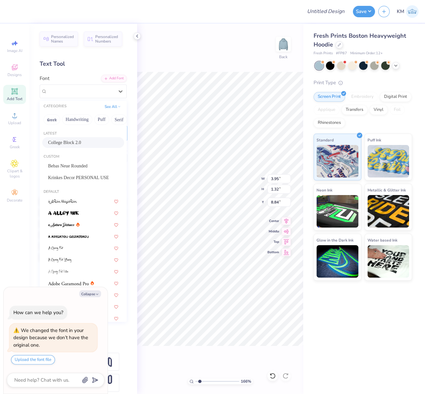
type input "1.56"
type input "8.85"
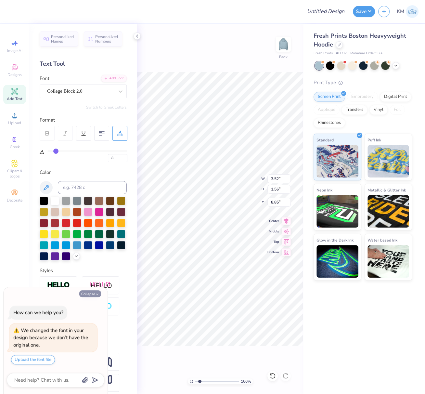
click at [92, 295] on button "Collapse" at bounding box center [90, 293] width 22 height 7
type textarea "x"
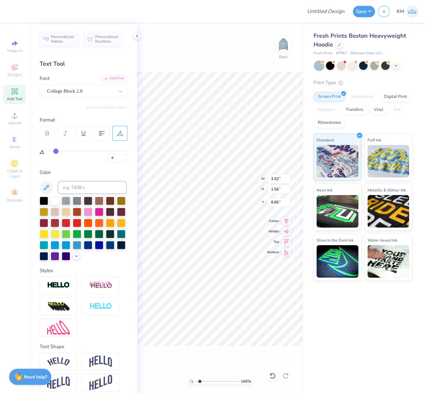
click at [59, 289] on img at bounding box center [58, 284] width 23 height 7
type input "8"
type input "3.53"
type input "1.58"
type input "8.84"
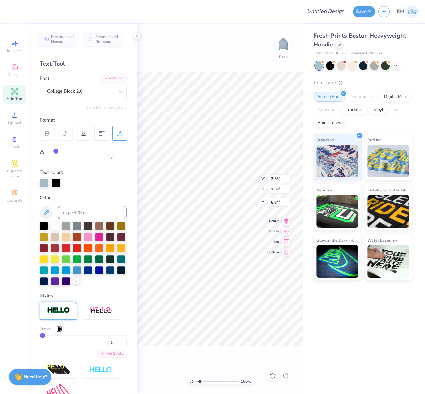
click at [60, 331] on div at bounding box center [59, 329] width 4 height 4
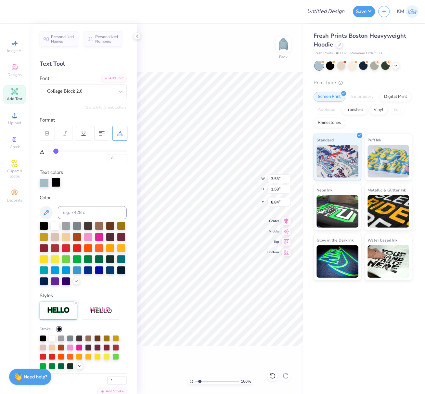
click at [57, 182] on div at bounding box center [55, 182] width 9 height 9
type input "8"
click at [72, 213] on input at bounding box center [92, 212] width 69 height 13
type input "7545"
type input "8"
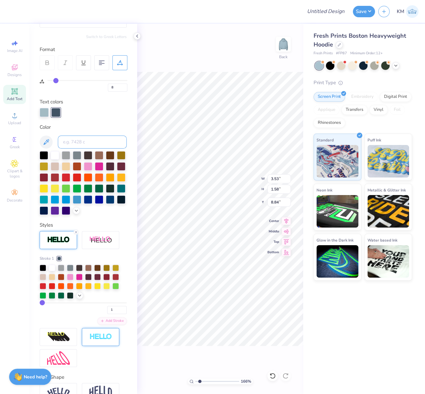
scroll to position [71, 0]
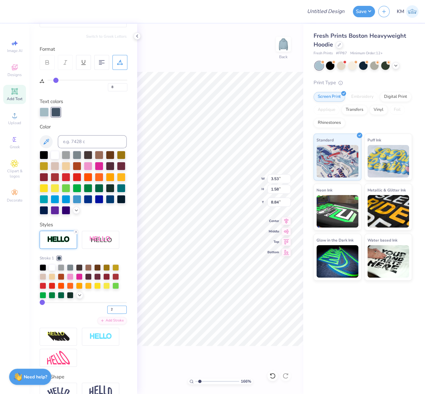
click at [119, 313] on input "2" at bounding box center [116, 309] width 19 height 8
click at [119, 313] on input "3" at bounding box center [116, 309] width 19 height 8
click at [119, 313] on input "4" at bounding box center [116, 309] width 19 height 8
click at [119, 313] on input "5" at bounding box center [116, 309] width 19 height 8
type input "6"
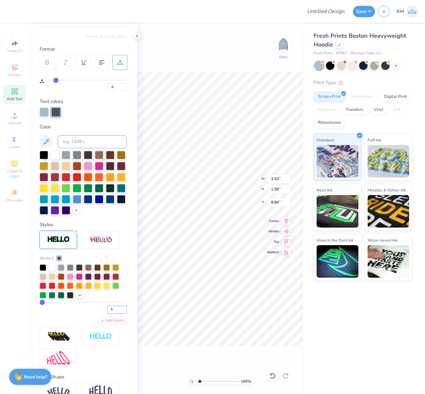
click at [119, 313] on input "6" at bounding box center [116, 309] width 19 height 8
type input "6"
click at [75, 324] on div "Stroke 1 6 Add Stroke" at bounding box center [83, 289] width 87 height 69
type input "8"
type input "3.62"
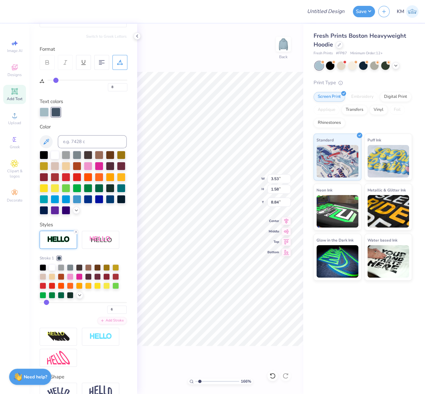
type input "1.66"
type input "8.80"
type input "8"
type input "8.67"
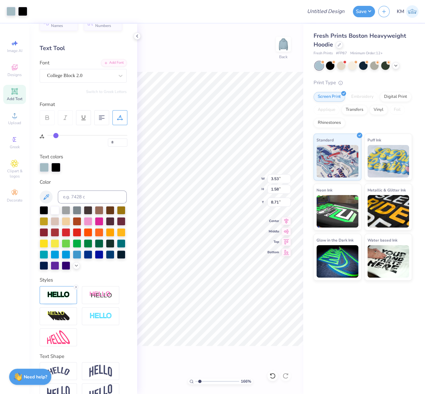
scroll to position [41, 0]
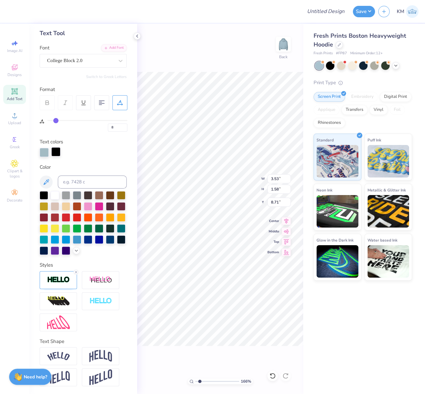
click at [55, 147] on div at bounding box center [55, 151] width 9 height 9
type input "8"
click at [71, 175] on input at bounding box center [92, 181] width 69 height 13
type input "7545"
type input "8"
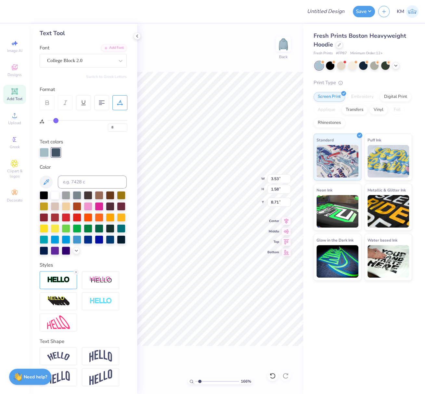
click at [29, 302] on div "Image AI Designs Add Text Upload Greek Clipart & logos Decorate" at bounding box center [14, 209] width 29 height 370
click at [53, 282] on img at bounding box center [58, 279] width 23 height 7
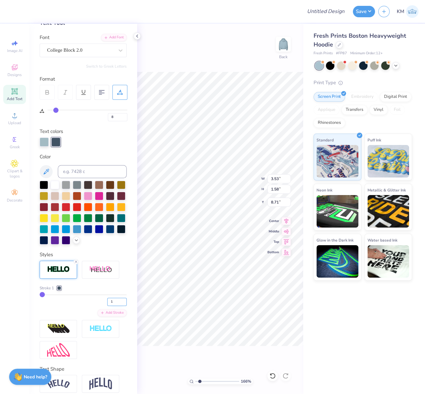
click at [107, 306] on input "1" at bounding box center [116, 302] width 19 height 8
type input "6"
type input "8"
type input "3.62"
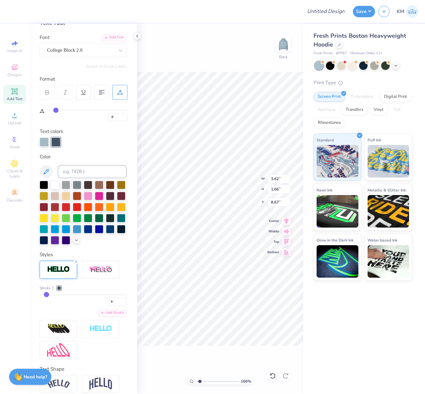
type input "1.66"
type input "8.67"
click at [77, 306] on div "6" at bounding box center [83, 300] width 87 height 12
click at [77, 316] on div "Stroke 1 6 Add Stroke" at bounding box center [83, 301] width 87 height 32
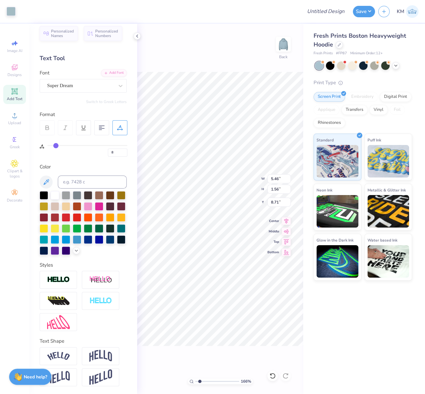
scroll to position [16, 0]
click at [74, 81] on div "Super Dream" at bounding box center [80, 86] width 68 height 10
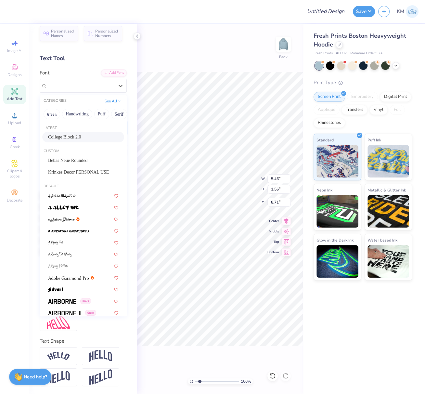
click at [72, 133] on span "College Block 2.0" at bounding box center [64, 136] width 33 height 7
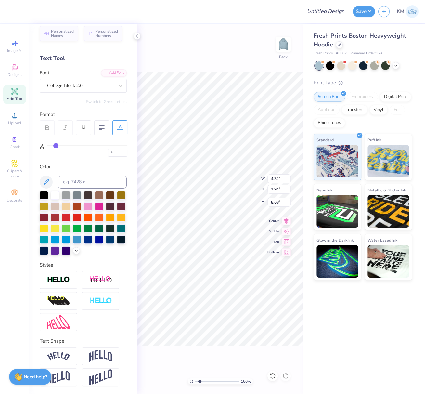
type input "8"
type input "4.32"
type input "1.94"
type input "8.68"
click at [61, 279] on img at bounding box center [58, 279] width 23 height 7
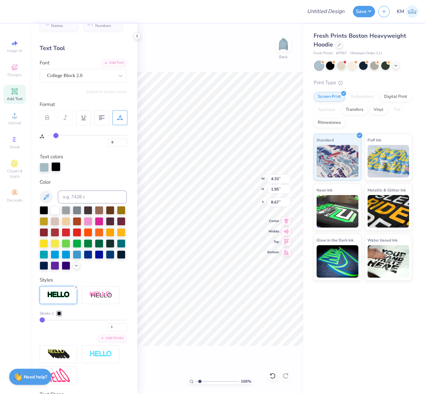
click at [56, 165] on div at bounding box center [55, 166] width 9 height 9
click at [80, 195] on input at bounding box center [92, 196] width 69 height 13
drag, startPoint x: 109, startPoint y: 335, endPoint x: 101, endPoint y: 336, distance: 8.5
click at [101, 331] on div "1" at bounding box center [83, 325] width 87 height 12
click at [107, 331] on input "1" at bounding box center [116, 327] width 19 height 8
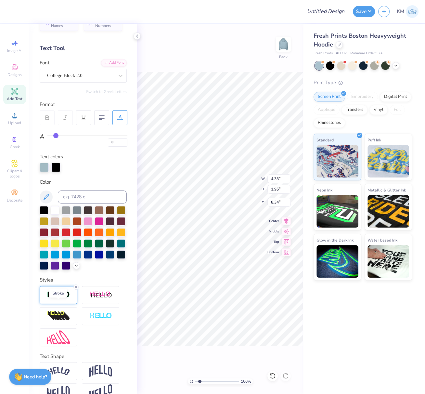
click at [65, 298] on img at bounding box center [58, 294] width 23 height 7
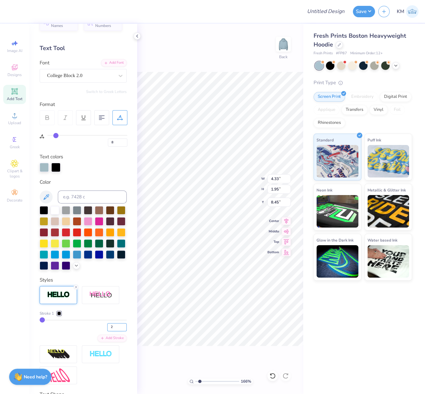
click at [119, 331] on input "2" at bounding box center [116, 327] width 19 height 8
click at [118, 331] on input "3" at bounding box center [116, 327] width 19 height 8
click at [119, 331] on input "4" at bounding box center [116, 327] width 19 height 8
click at [119, 331] on input "5" at bounding box center [116, 327] width 19 height 8
click at [119, 331] on input "6" at bounding box center [116, 327] width 19 height 8
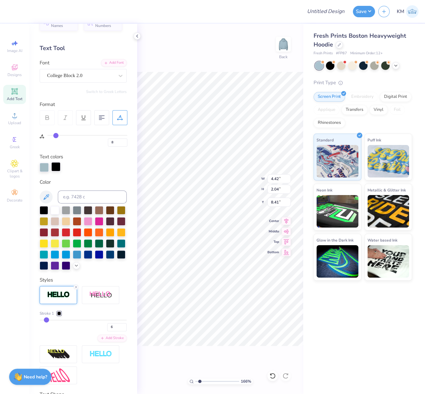
click at [56, 166] on div at bounding box center [55, 166] width 9 height 9
click at [73, 195] on input at bounding box center [92, 196] width 69 height 13
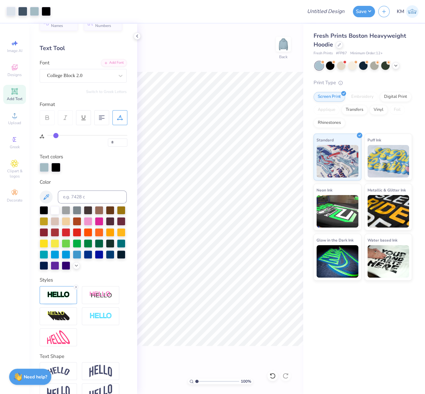
drag, startPoint x: 198, startPoint y: 382, endPoint x: 186, endPoint y: 380, distance: 12.5
click at [187, 380] on div "100 % Back" at bounding box center [220, 209] width 166 height 370
drag, startPoint x: 272, startPoint y: 178, endPoint x: 282, endPoint y: 185, distance: 12.6
click at [284, 178] on input "15.00" at bounding box center [278, 178] width 23 height 9
drag, startPoint x: 197, startPoint y: 381, endPoint x: 208, endPoint y: 383, distance: 11.2
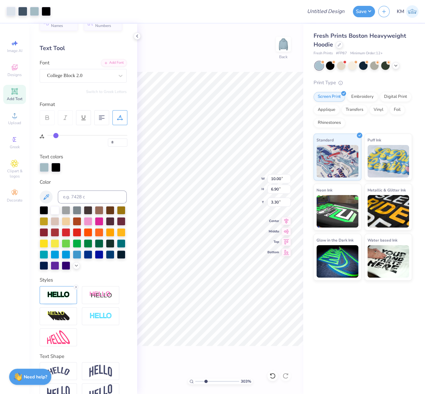
click at [209, 383] on input "range" at bounding box center [217, 381] width 44 height 6
click at [209, 381] on input "range" at bounding box center [217, 381] width 44 height 6
click at [55, 163] on div at bounding box center [55, 166] width 9 height 9
click at [72, 196] on input at bounding box center [92, 196] width 69 height 13
click at [60, 298] on img at bounding box center [58, 294] width 23 height 7
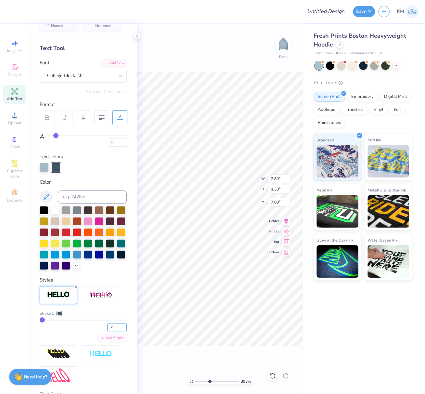
click at [118, 331] on input "2" at bounding box center [116, 327] width 19 height 8
click at [75, 342] on div "Stroke 1 2 Add Stroke" at bounding box center [83, 326] width 87 height 32
drag, startPoint x: 120, startPoint y: 335, endPoint x: 116, endPoint y: 338, distance: 4.6
click at [120, 331] on input "3" at bounding box center [116, 327] width 19 height 8
drag, startPoint x: 79, startPoint y: 341, endPoint x: 91, endPoint y: 346, distance: 12.4
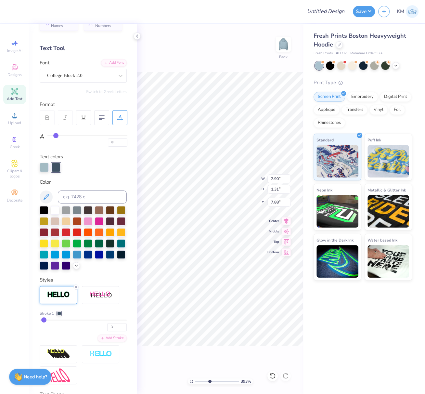
click at [80, 341] on div "Stroke 1 3 Add Stroke" at bounding box center [83, 326] width 87 height 32
click at [118, 331] on input "4" at bounding box center [116, 327] width 19 height 8
click at [78, 331] on div "4" at bounding box center [83, 325] width 87 height 12
click at [119, 331] on input "5" at bounding box center [116, 327] width 19 height 8
drag, startPoint x: 77, startPoint y: 340, endPoint x: 84, endPoint y: 341, distance: 7.5
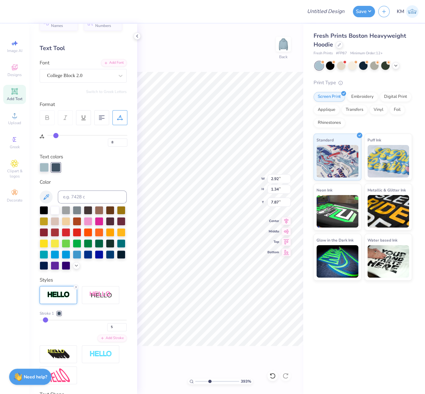
click at [77, 331] on div "5" at bounding box center [83, 325] width 87 height 12
click at [119, 331] on input "6" at bounding box center [116, 327] width 19 height 8
click at [82, 331] on div "6" at bounding box center [83, 325] width 87 height 12
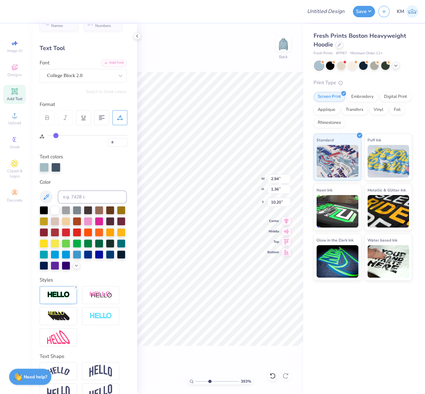
scroll to position [6, 1]
drag, startPoint x: 198, startPoint y: 382, endPoint x: 178, endPoint y: 378, distance: 20.2
click at [179, 378] on div "100 % Back" at bounding box center [220, 209] width 166 height 370
drag, startPoint x: 199, startPoint y: 381, endPoint x: 201, endPoint y: 367, distance: 14.1
click at [211, 383] on input "range" at bounding box center [217, 381] width 44 height 6
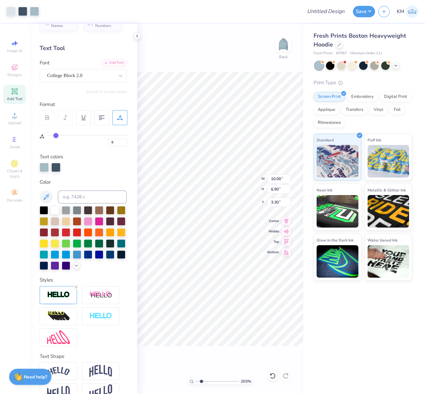
drag, startPoint x: 201, startPoint y: 378, endPoint x: 196, endPoint y: 381, distance: 5.4
click at [194, 380] on div "203 %" at bounding box center [220, 381] width 65 height 6
drag, startPoint x: 197, startPoint y: 380, endPoint x: 170, endPoint y: 373, distance: 27.8
click at [195, 378] on input "range" at bounding box center [217, 381] width 44 height 6
drag, startPoint x: 278, startPoint y: 202, endPoint x: 270, endPoint y: 202, distance: 7.5
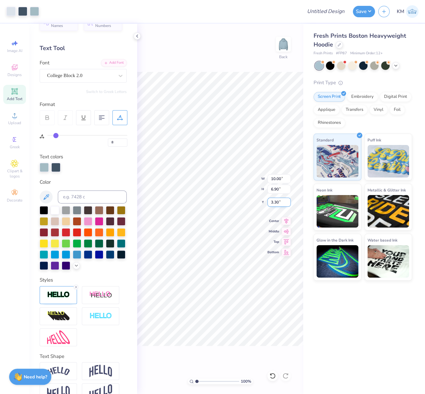
click at [270, 201] on input "3.30" at bounding box center [278, 201] width 23 height 9
click at [286, 221] on icon at bounding box center [286, 221] width 9 height 8
click at [327, 9] on input "Design Title" at bounding box center [334, 11] width 32 height 13
paste input "FPS239350"
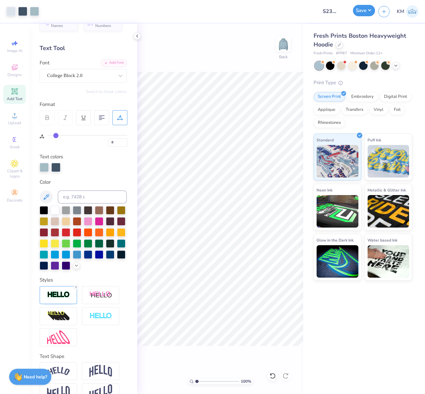
click at [368, 9] on button "Save" at bounding box center [364, 10] width 22 height 11
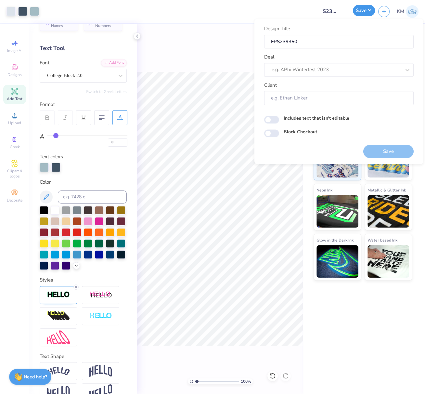
scroll to position [0, 0]
click at [308, 71] on div at bounding box center [330, 69] width 116 height 9
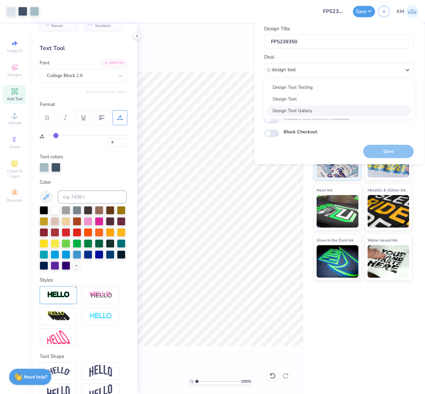
drag, startPoint x: 323, startPoint y: 84, endPoint x: 324, endPoint y: 108, distance: 23.7
click at [324, 108] on div "Design Tool Testing Design Tool Design Tool Gallery" at bounding box center [338, 98] width 149 height 39
click at [327, 108] on div "Design Tool Gallery" at bounding box center [339, 110] width 144 height 11
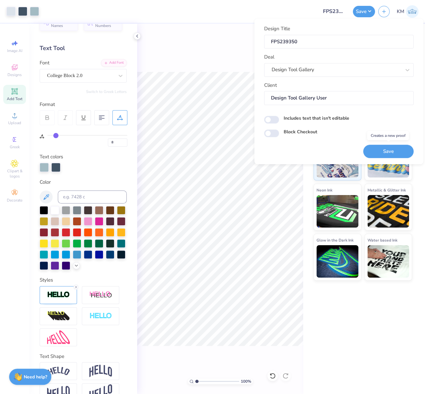
click at [399, 149] on button "Save" at bounding box center [388, 151] width 50 height 13
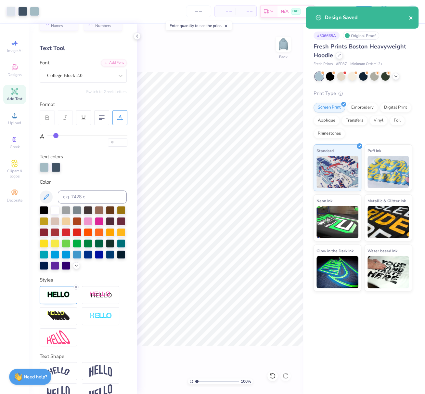
click at [410, 18] on icon "close" at bounding box center [410, 17] width 3 height 3
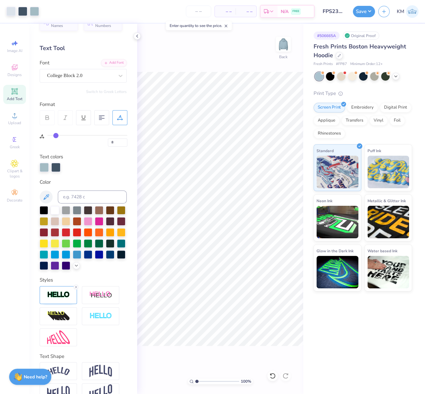
click at [367, 10] on div "Design Saved" at bounding box center [361, 20] width 115 height 30
click at [369, 13] on button "Save" at bounding box center [364, 10] width 22 height 11
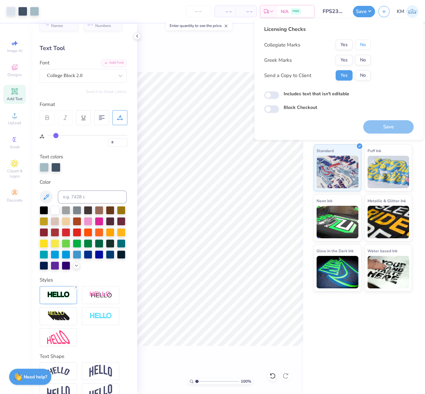
drag, startPoint x: 367, startPoint y: 43, endPoint x: 354, endPoint y: 53, distance: 15.5
click at [366, 44] on button "No" at bounding box center [363, 45] width 16 height 10
click at [349, 58] on button "Yes" at bounding box center [344, 60] width 17 height 10
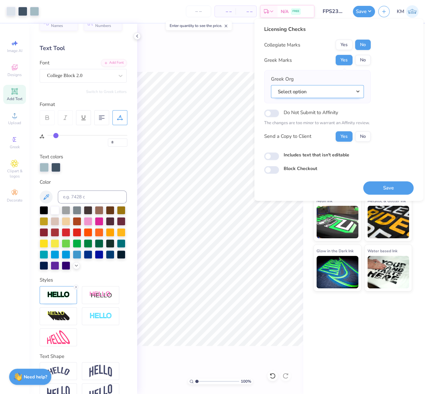
click at [359, 90] on button "Select option" at bounding box center [317, 91] width 93 height 13
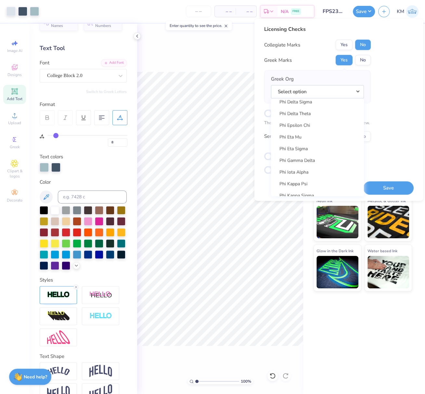
scroll to position [3415, 0]
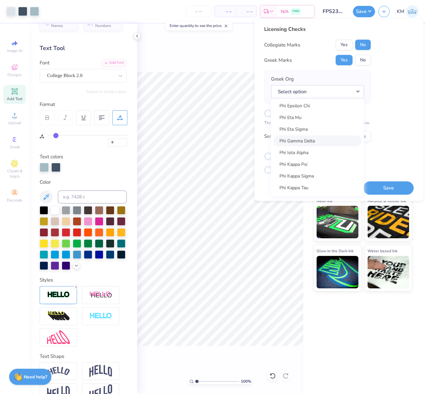
click at [327, 140] on link "Phi Gamma Delta" at bounding box center [317, 140] width 88 height 11
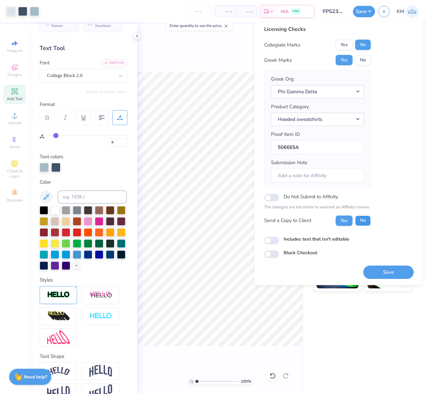
click at [367, 220] on button "No" at bounding box center [363, 220] width 16 height 10
drag, startPoint x: 383, startPoint y: 268, endPoint x: 173, endPoint y: 53, distance: 300.0
click at [382, 268] on button "Save" at bounding box center [388, 271] width 50 height 13
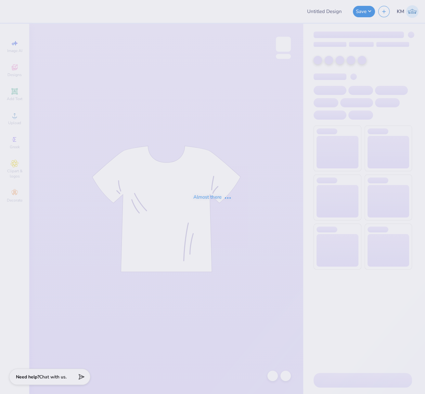
type input "FPS239319"
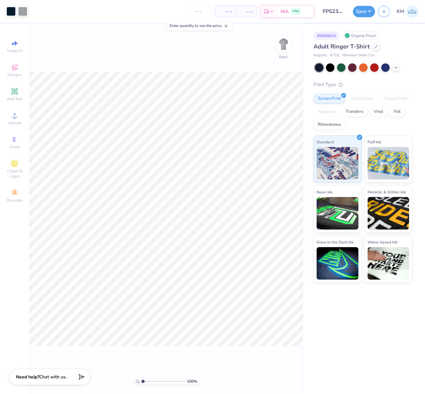
click at [147, 381] on input "range" at bounding box center [163, 381] width 44 height 6
click at [152, 381] on input "range" at bounding box center [163, 381] width 44 height 6
click at [146, 381] on input "range" at bounding box center [163, 381] width 44 height 6
type input "2.15"
click at [147, 380] on input "range" at bounding box center [163, 381] width 44 height 6
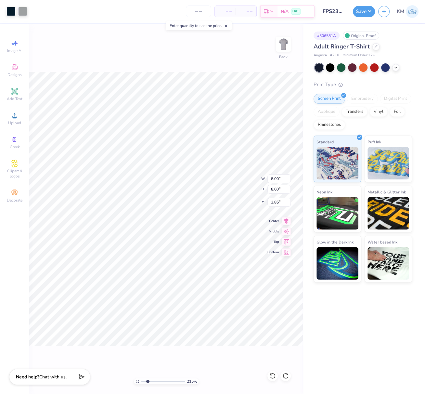
type input "3.00"
click at [16, 118] on icon at bounding box center [15, 115] width 8 height 8
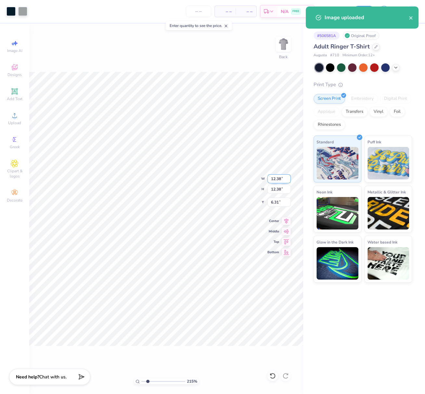
drag, startPoint x: 271, startPoint y: 179, endPoint x: 280, endPoint y: 179, distance: 8.5
click at [280, 179] on input "12.38" at bounding box center [278, 178] width 23 height 9
type input "8.00"
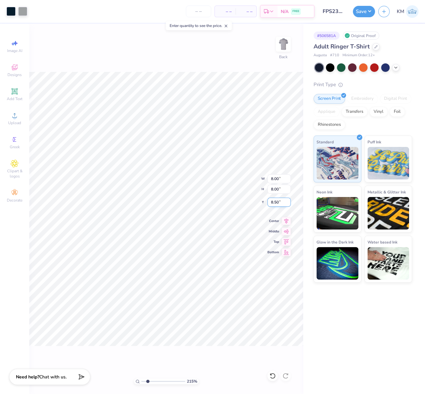
drag, startPoint x: 278, startPoint y: 202, endPoint x: 270, endPoint y: 202, distance: 8.4
click at [270, 202] on input "8.50" at bounding box center [278, 201] width 23 height 9
type input "3.00"
click at [245, 372] on li "Send to Back" at bounding box center [245, 374] width 51 height 13
click at [288, 219] on icon at bounding box center [286, 220] width 9 height 8
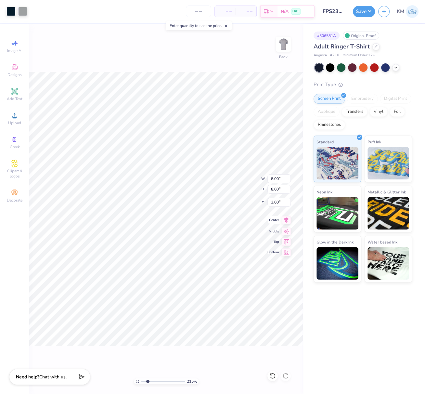
click at [288, 218] on icon at bounding box center [286, 220] width 4 height 6
drag, startPoint x: 146, startPoint y: 382, endPoint x: 141, endPoint y: 381, distance: 5.3
click at [141, 381] on div "215 %" at bounding box center [166, 381] width 65 height 6
click at [139, 379] on div "215 %" at bounding box center [166, 381] width 65 height 6
type input "1"
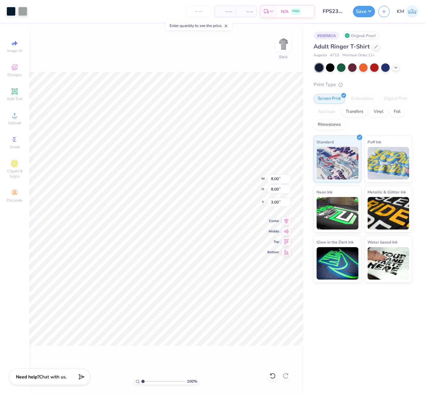
click at [141, 378] on input "range" at bounding box center [163, 381] width 44 height 6
drag, startPoint x: 369, startPoint y: 12, endPoint x: 367, endPoint y: 16, distance: 4.4
click at [369, 12] on button "Save" at bounding box center [364, 10] width 22 height 11
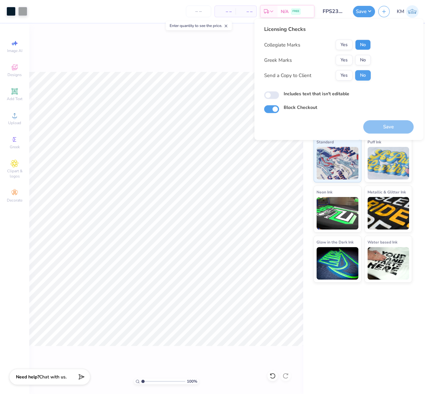
click at [366, 43] on button "No" at bounding box center [363, 45] width 16 height 10
click at [349, 57] on button "Yes" at bounding box center [344, 60] width 17 height 10
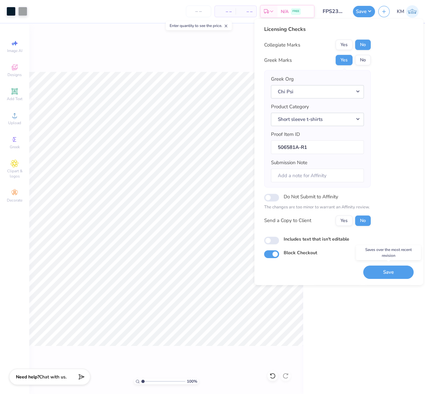
drag, startPoint x: 383, startPoint y: 270, endPoint x: 423, endPoint y: 230, distance: 56.5
click at [383, 270] on button "Save" at bounding box center [388, 271] width 50 height 13
